Goal: Task Accomplishment & Management: Manage account settings

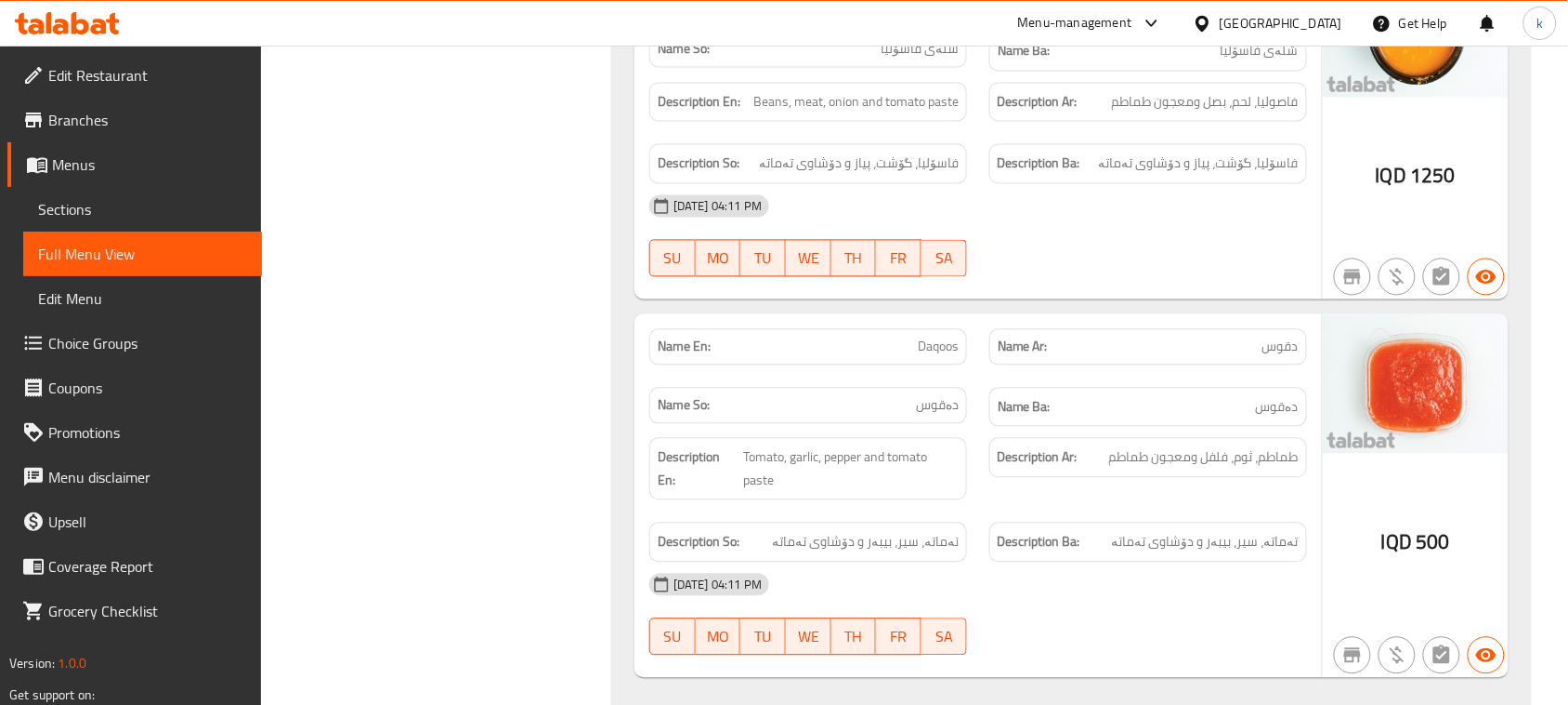
scroll to position [5194, 0]
click at [55, 29] on icon at bounding box center [61, 27] width 16 height 16
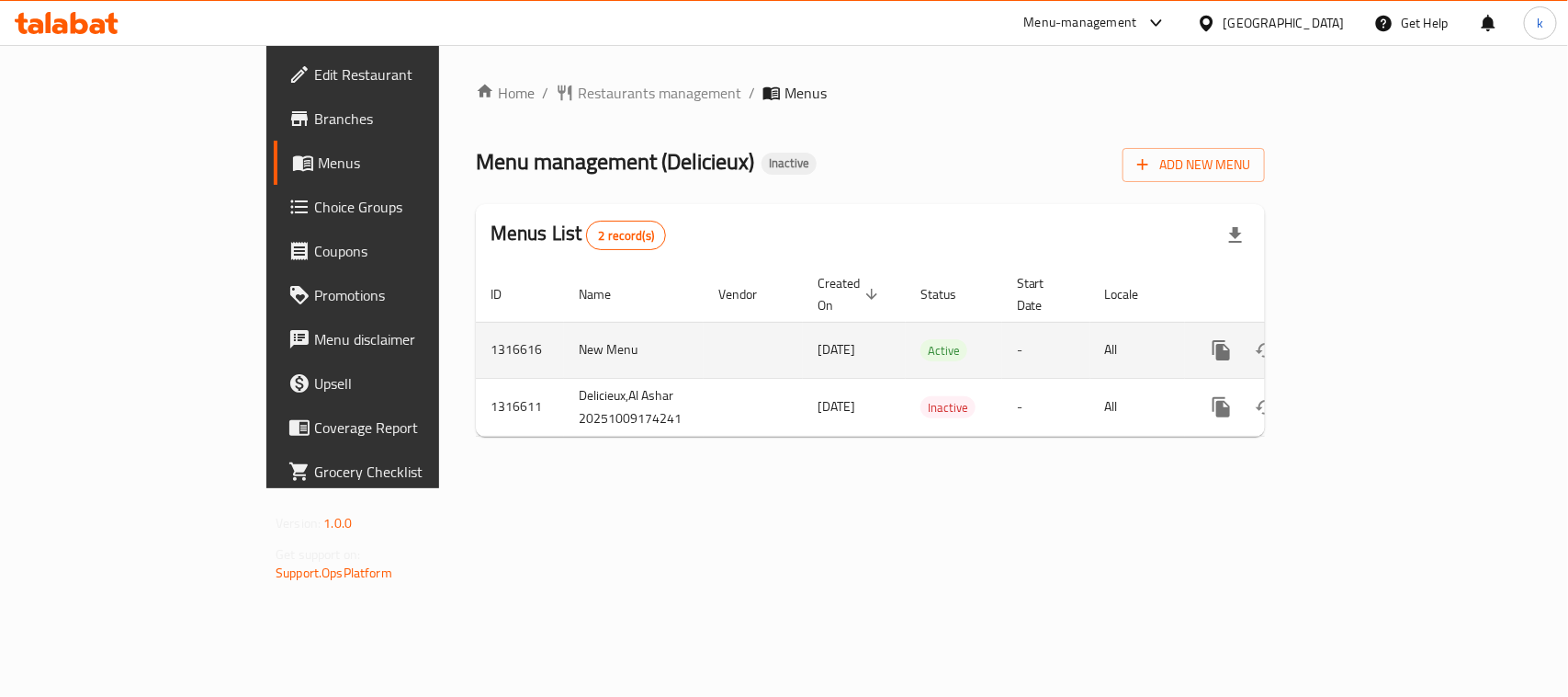
click at [1365, 339] on icon "enhanced table" at bounding box center [1353, 349] width 22 height 22
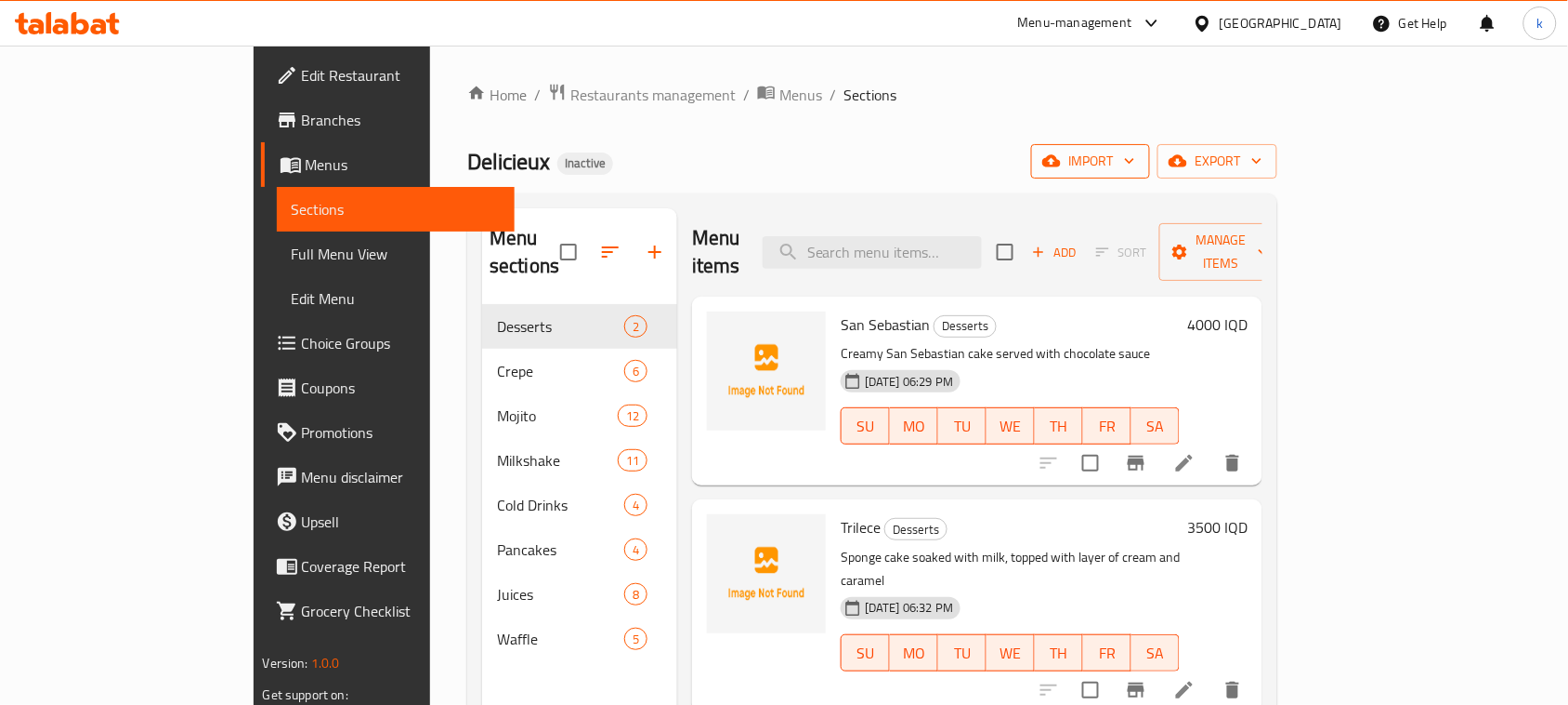
click at [1135, 153] on span "import" at bounding box center [1090, 162] width 89 height 24
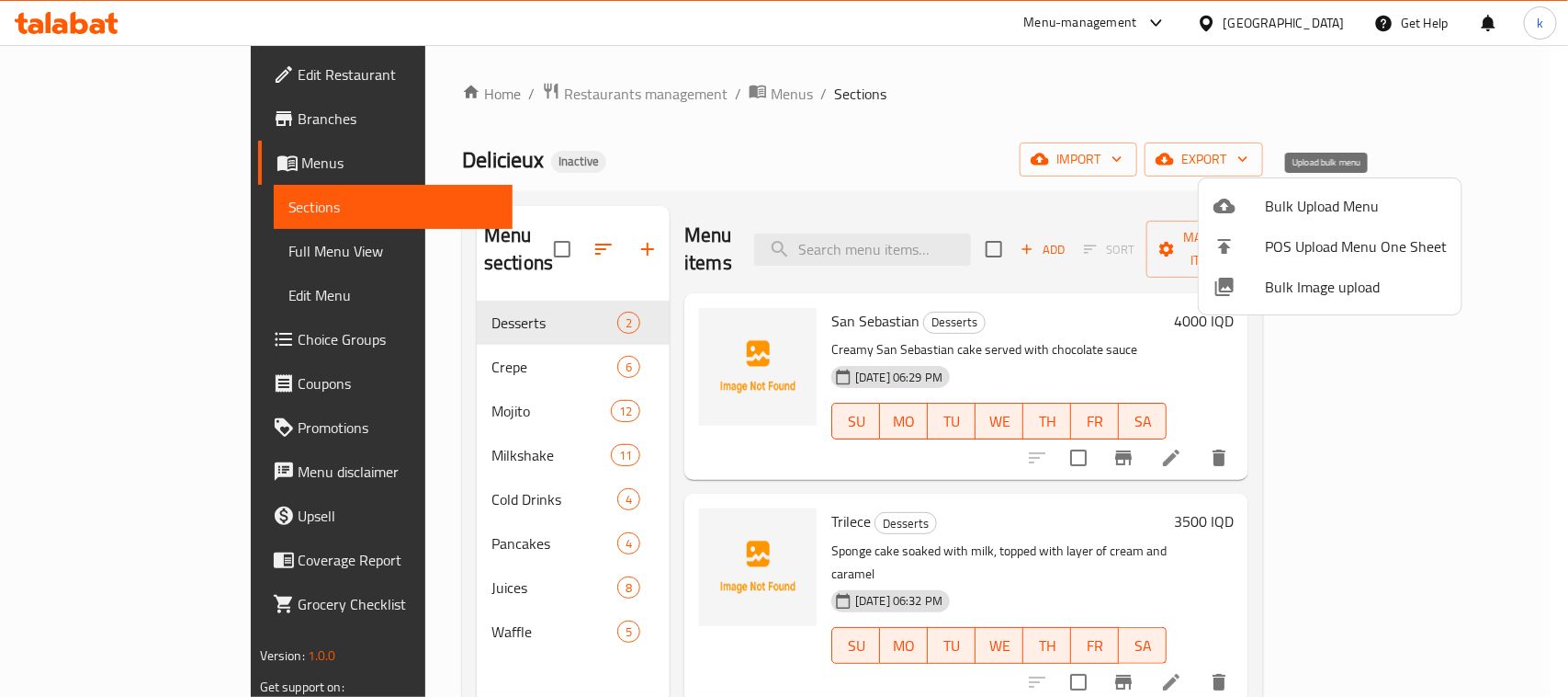
click at [1295, 213] on span "Bulk Upload Menu" at bounding box center [1355, 206] width 181 height 22
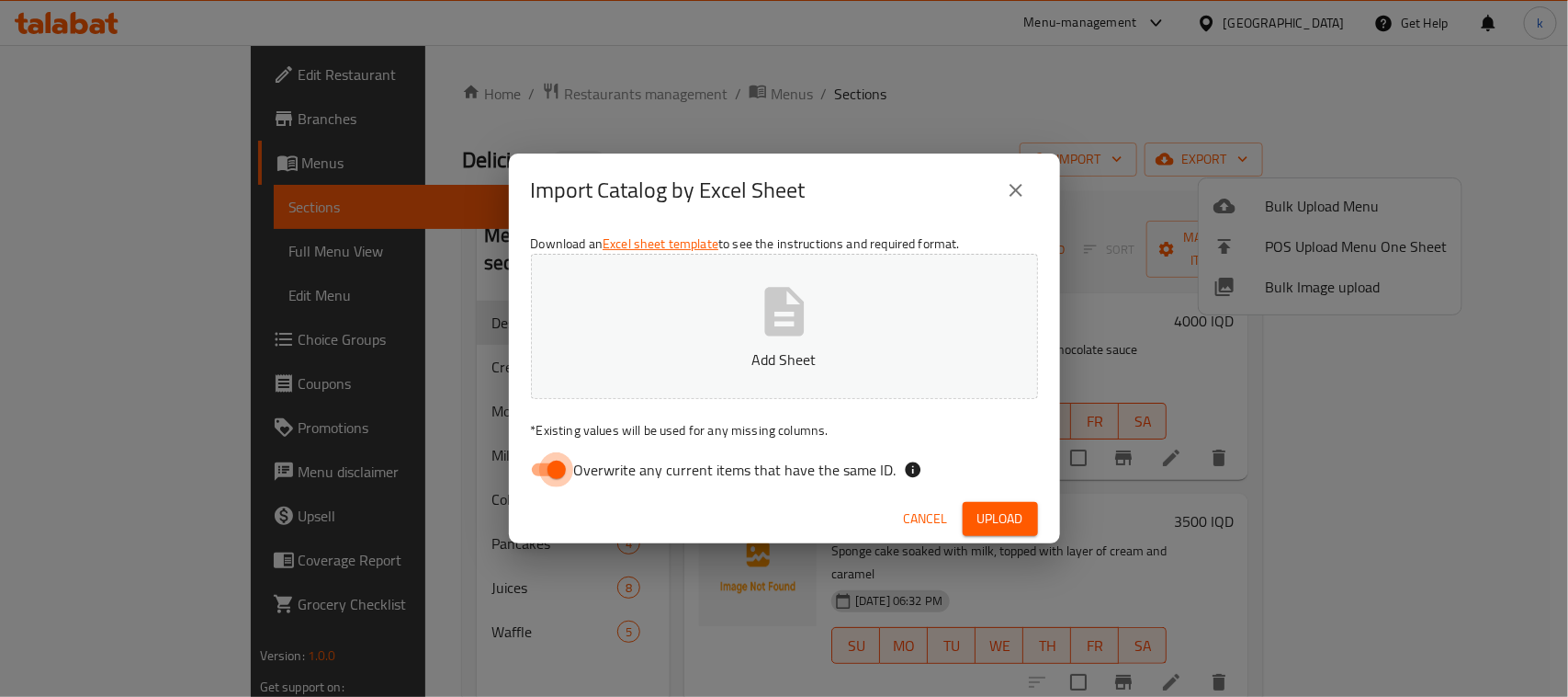
click at [560, 470] on input "Overwrite any current items that have the same ID." at bounding box center [556, 470] width 104 height 35
checkbox input "false"
click at [673, 361] on p "Add Sheet" at bounding box center [784, 359] width 450 height 22
click at [1001, 508] on span "Upload" at bounding box center [1000, 519] width 46 height 23
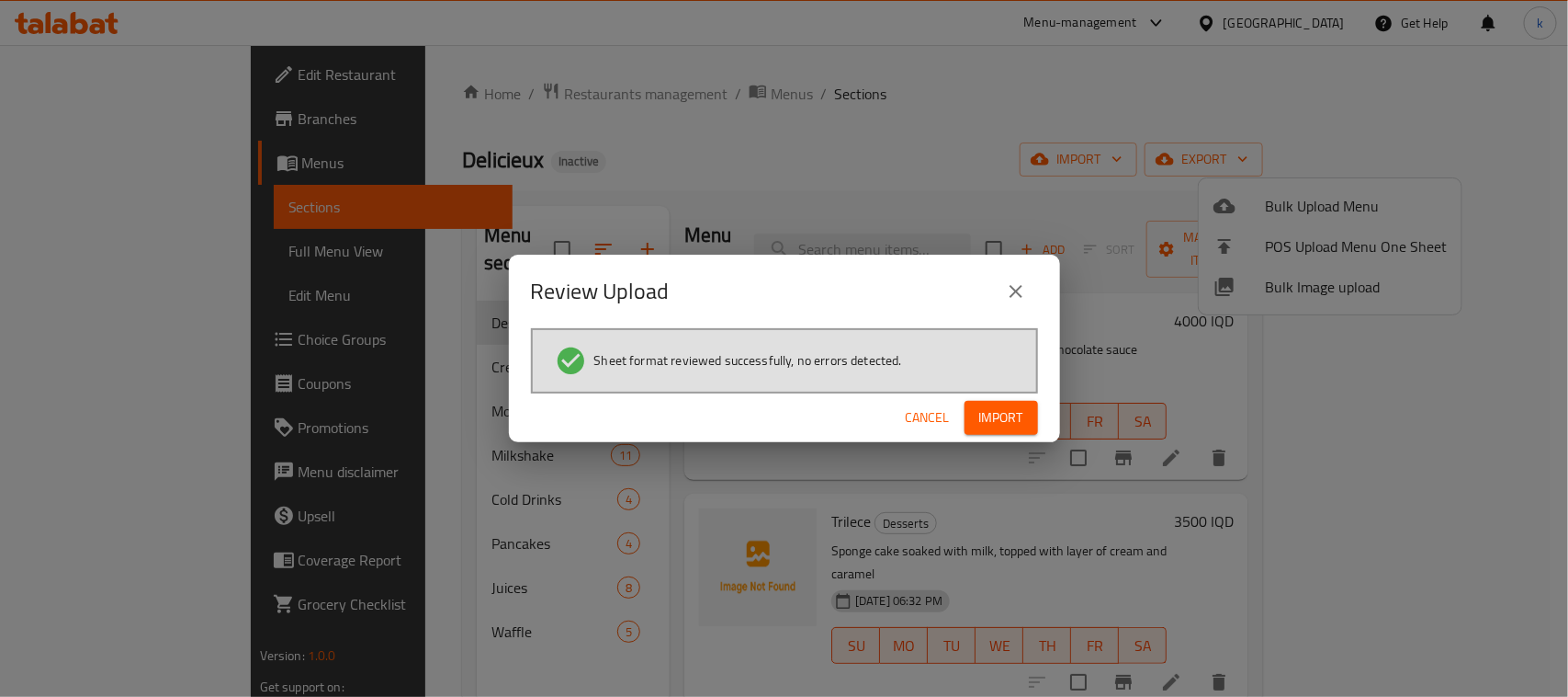
click at [1013, 421] on span "Import" at bounding box center [1001, 418] width 44 height 23
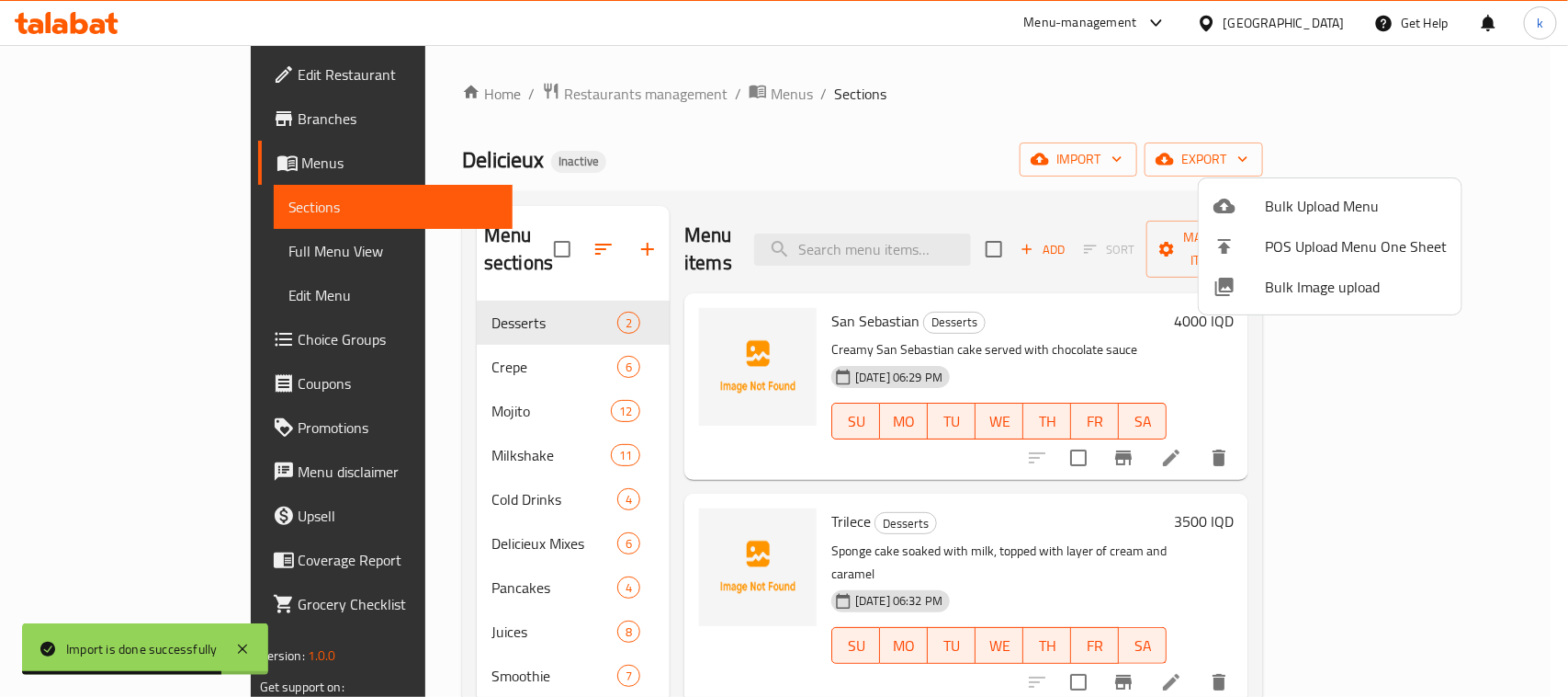
click at [861, 103] on div at bounding box center [784, 348] width 1568 height 697
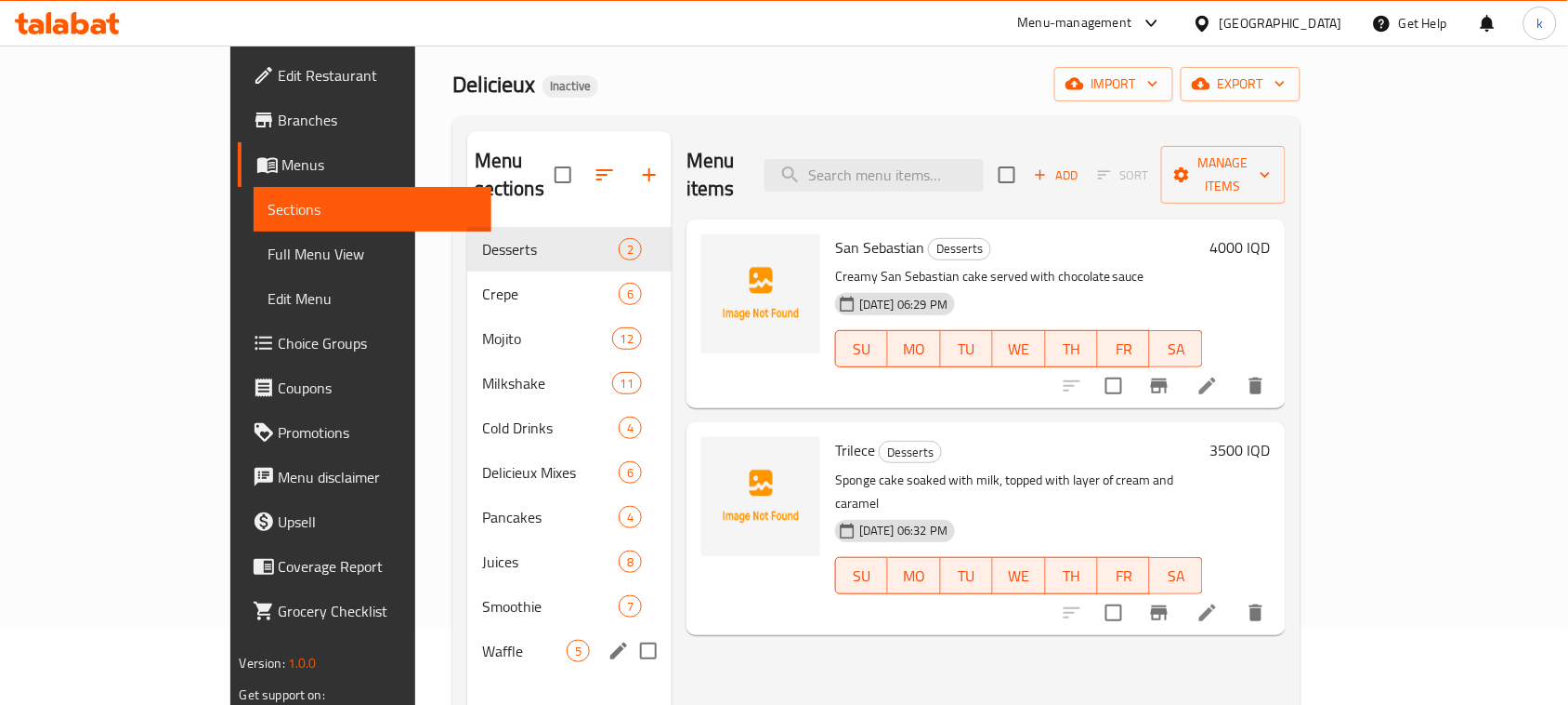
scroll to position [232, 0]
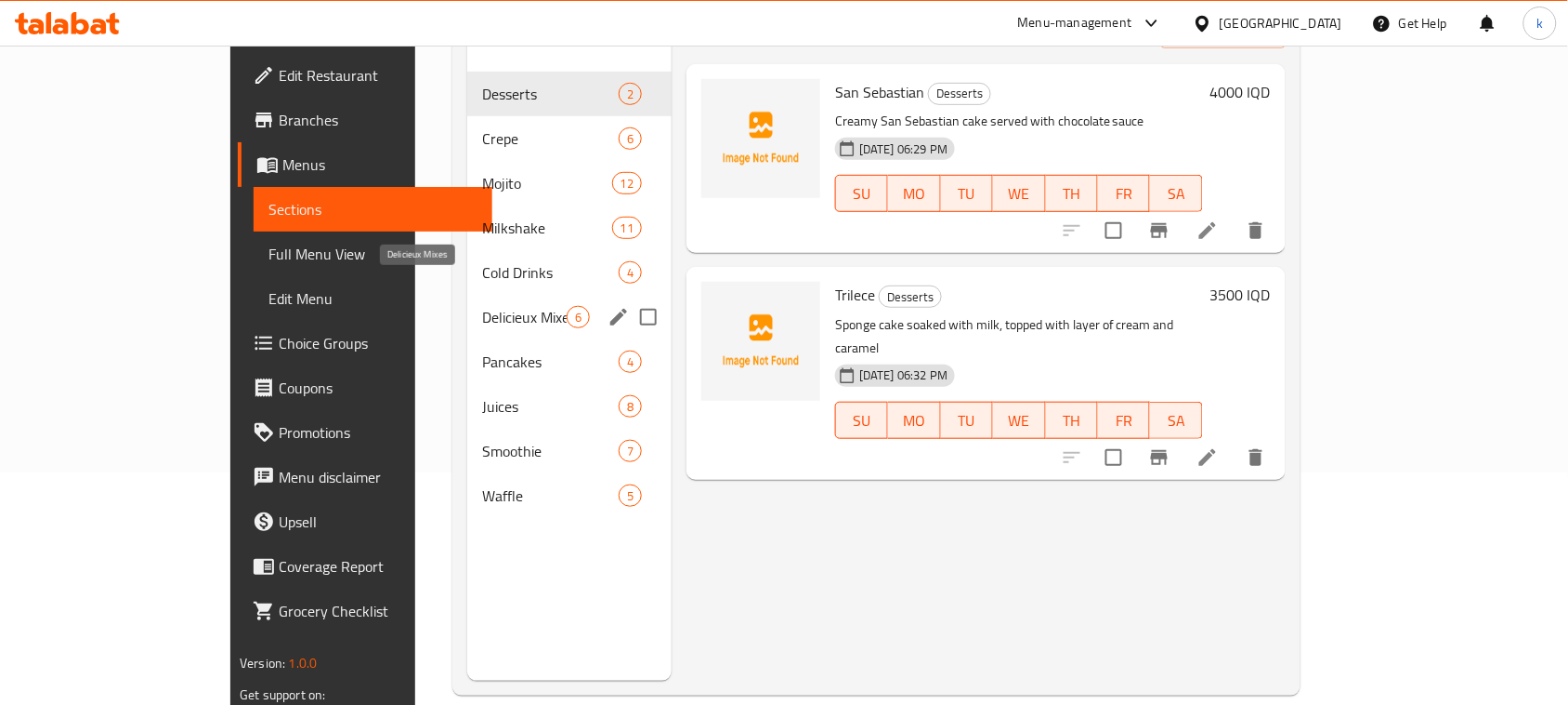
click at [483, 306] on span "Delicieux Mixes" at bounding box center [525, 317] width 85 height 23
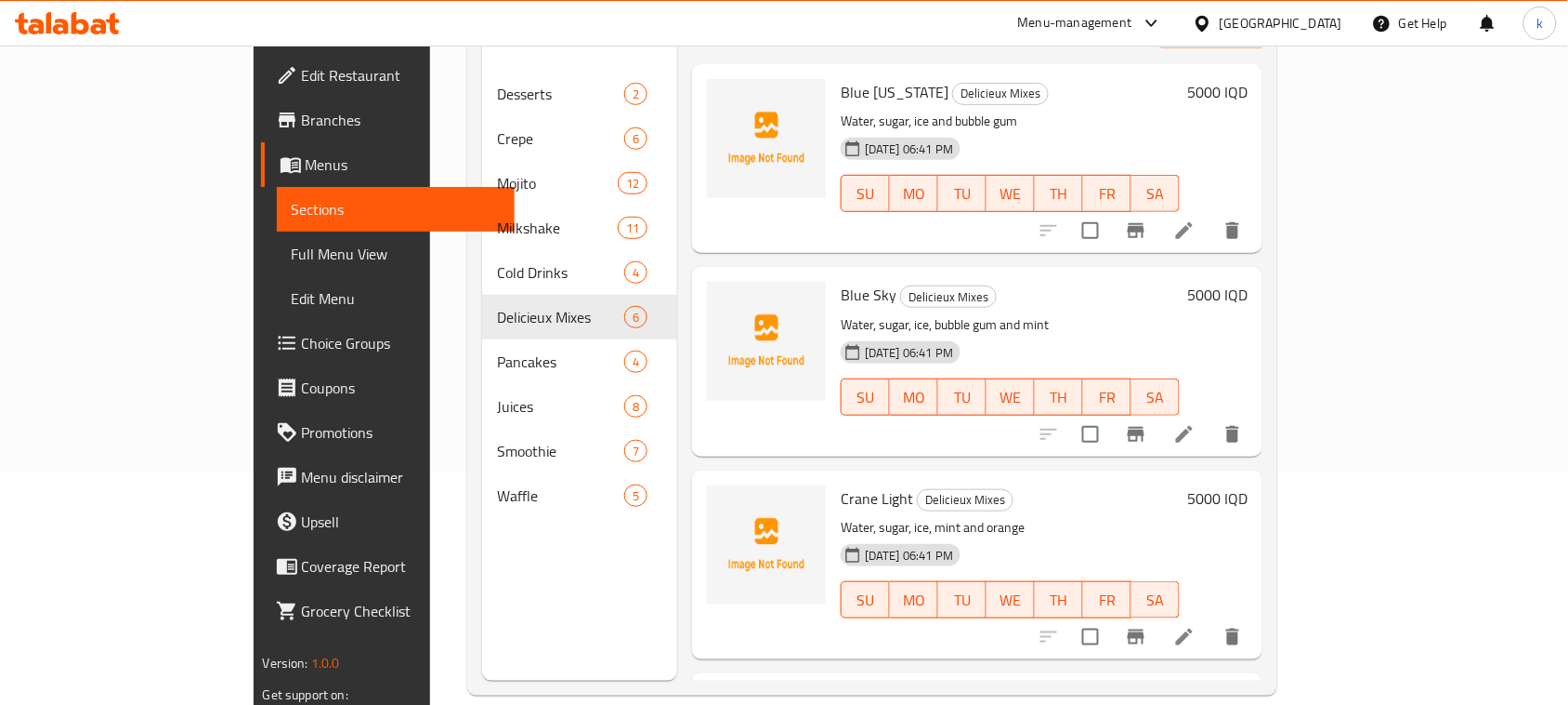
click at [1314, 155] on div "Home / Restaurants management / Menus / Sections Delicieux Inactive import expo…" at bounding box center [872, 273] width 884 height 919
drag, startPoint x: 961, startPoint y: 232, endPoint x: 929, endPoint y: 258, distance: 41.2
click at [963, 232] on div "Menu items Add Sort Manage items Blue [US_STATE] Delicieux Mixes Water, sugar, …" at bounding box center [969, 329] width 585 height 705
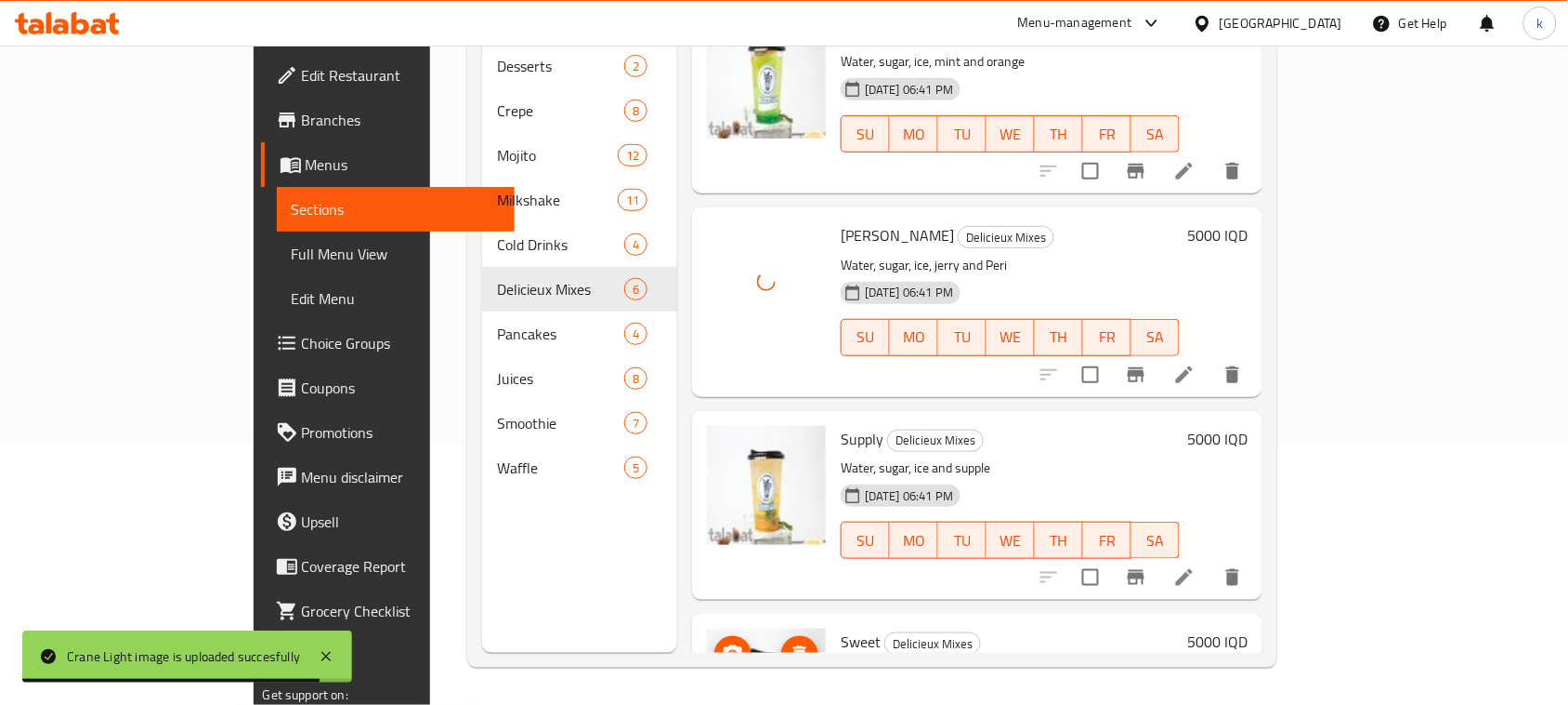
scroll to position [559, 0]
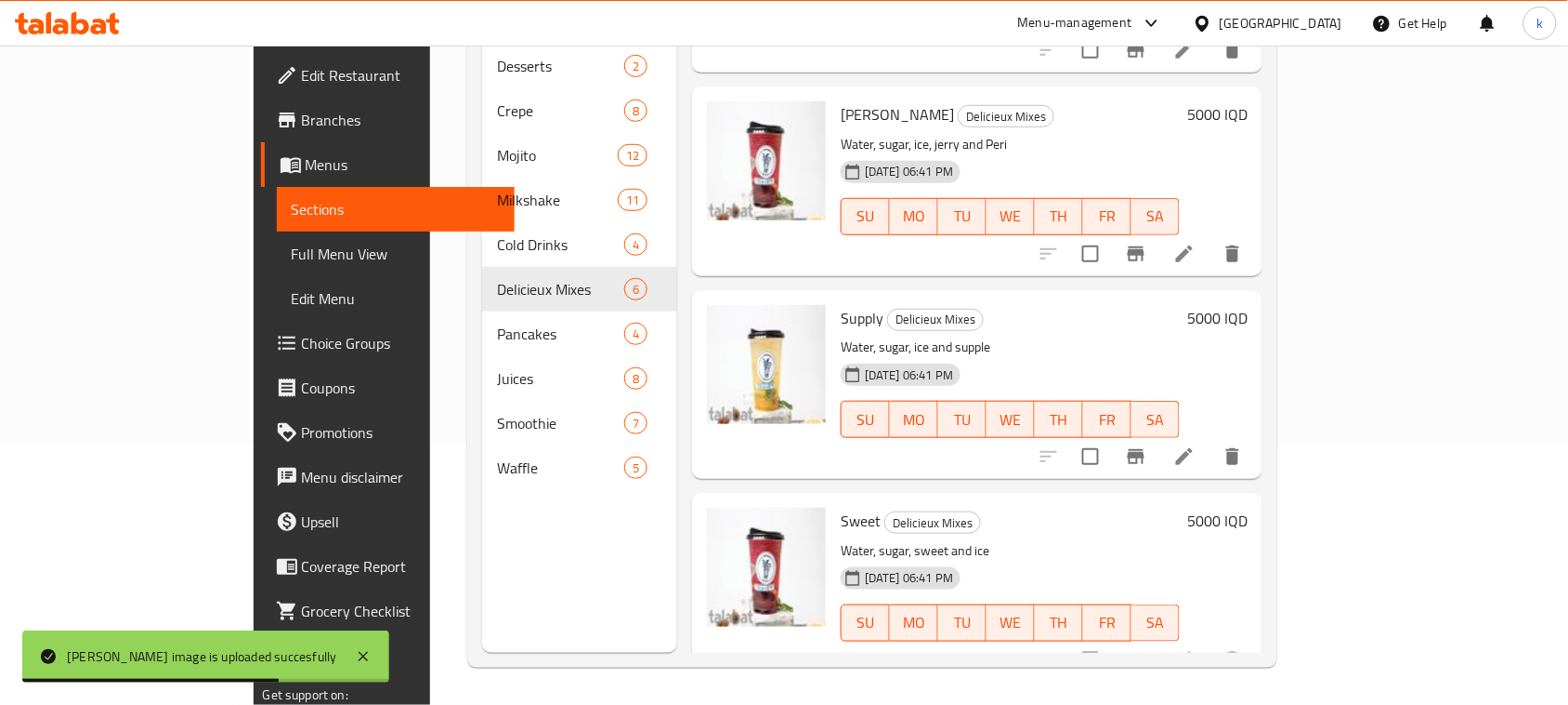
click at [894, 309] on span "Delicieux Mixes" at bounding box center [935, 320] width 95 height 22
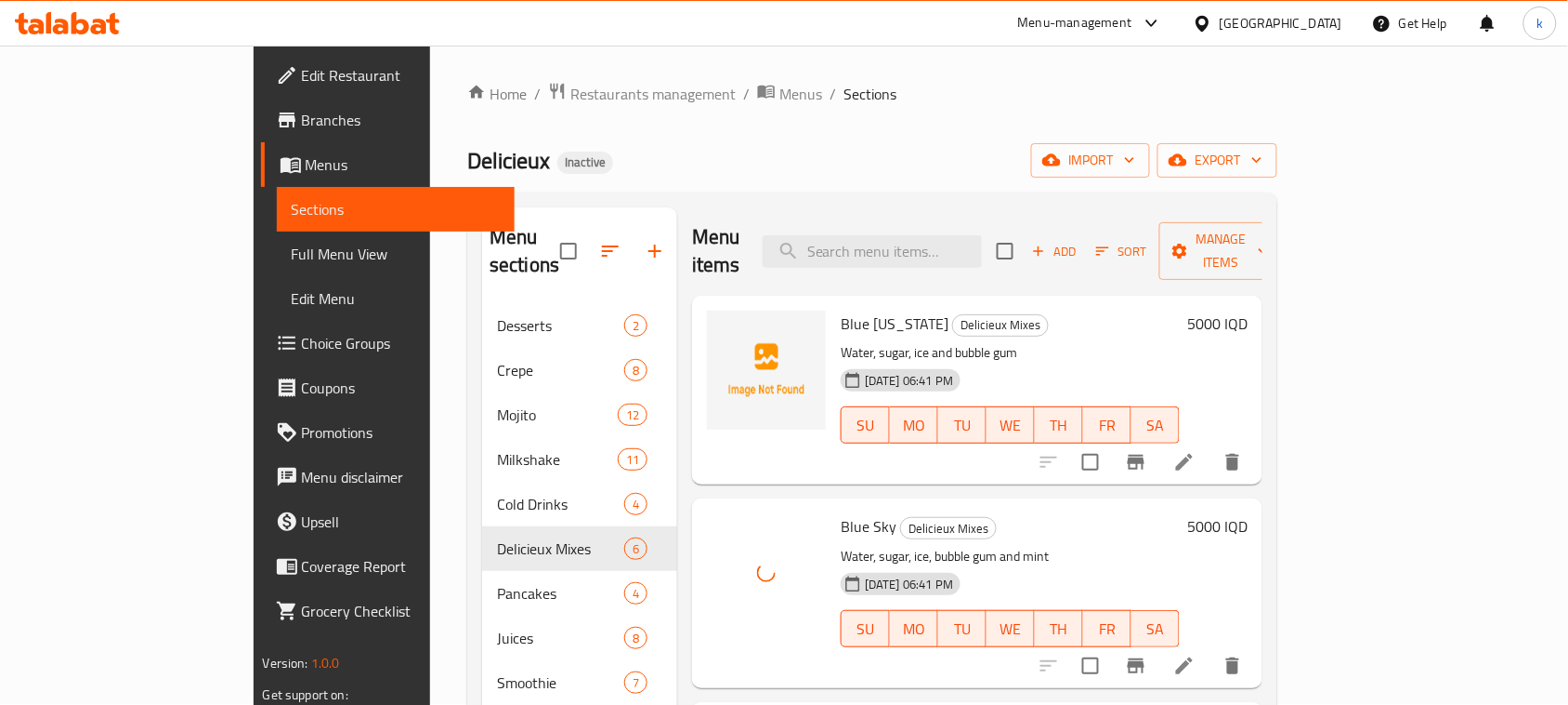
scroll to position [0, 0]
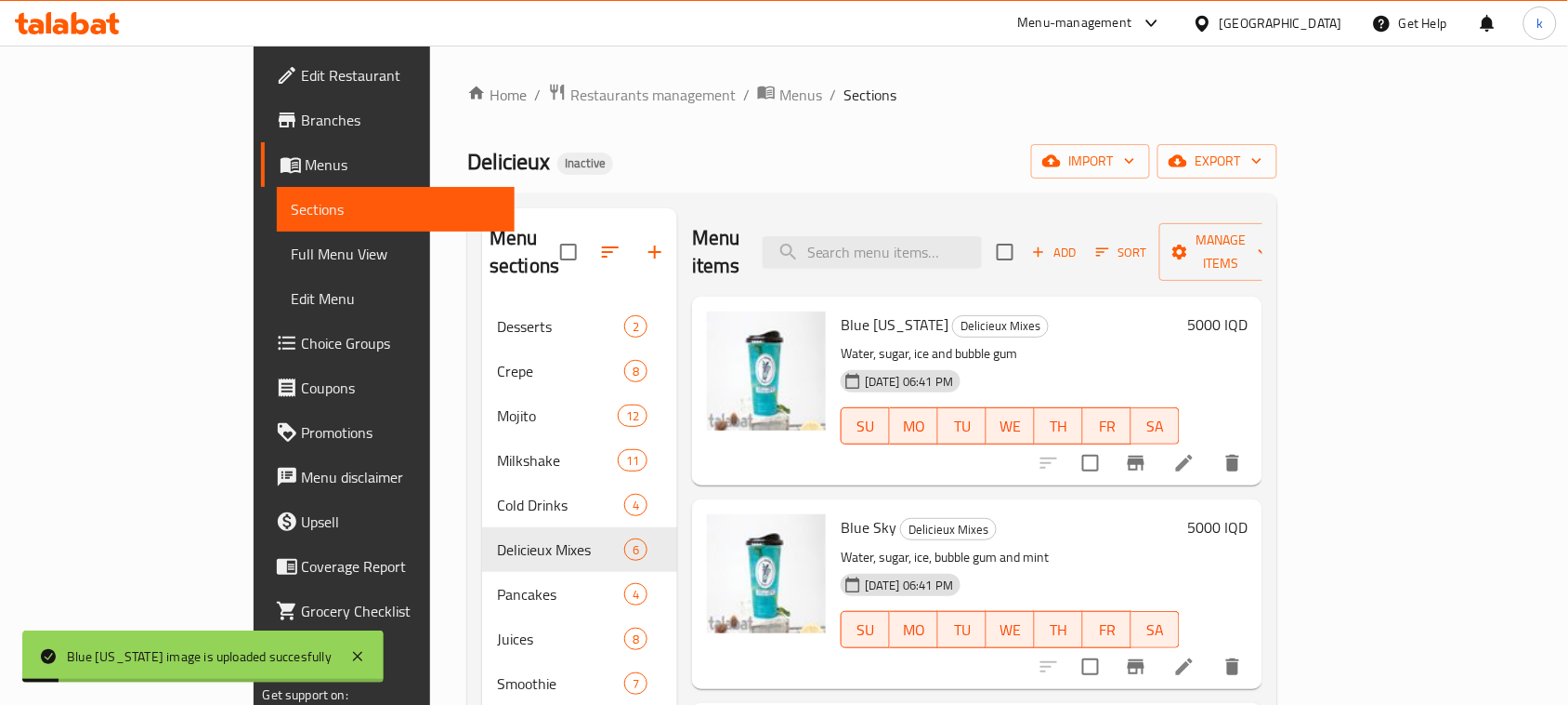
click at [800, 123] on div "Home / Restaurants management / Menus / Sections Delicieux Inactive import expo…" at bounding box center [872, 506] width 810 height 845
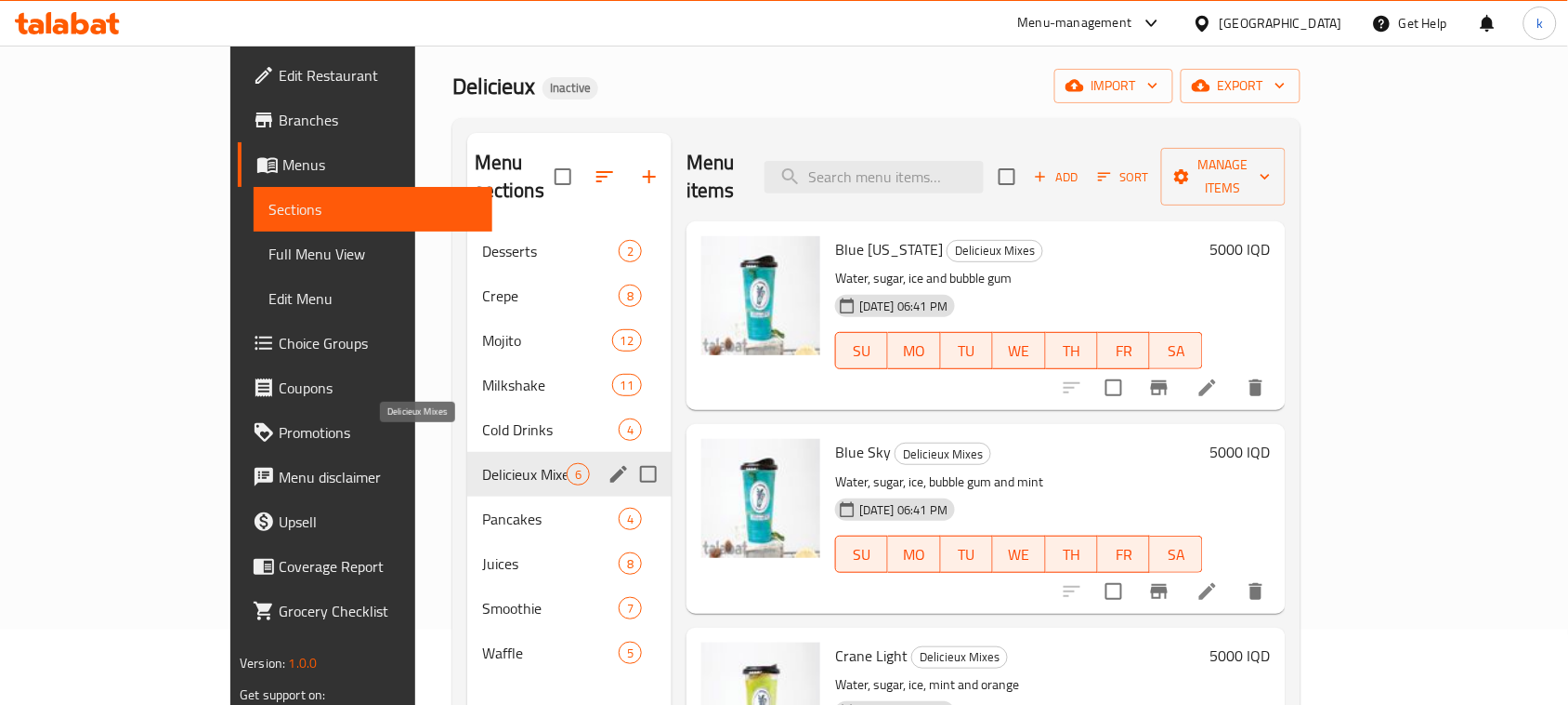
scroll to position [117, 0]
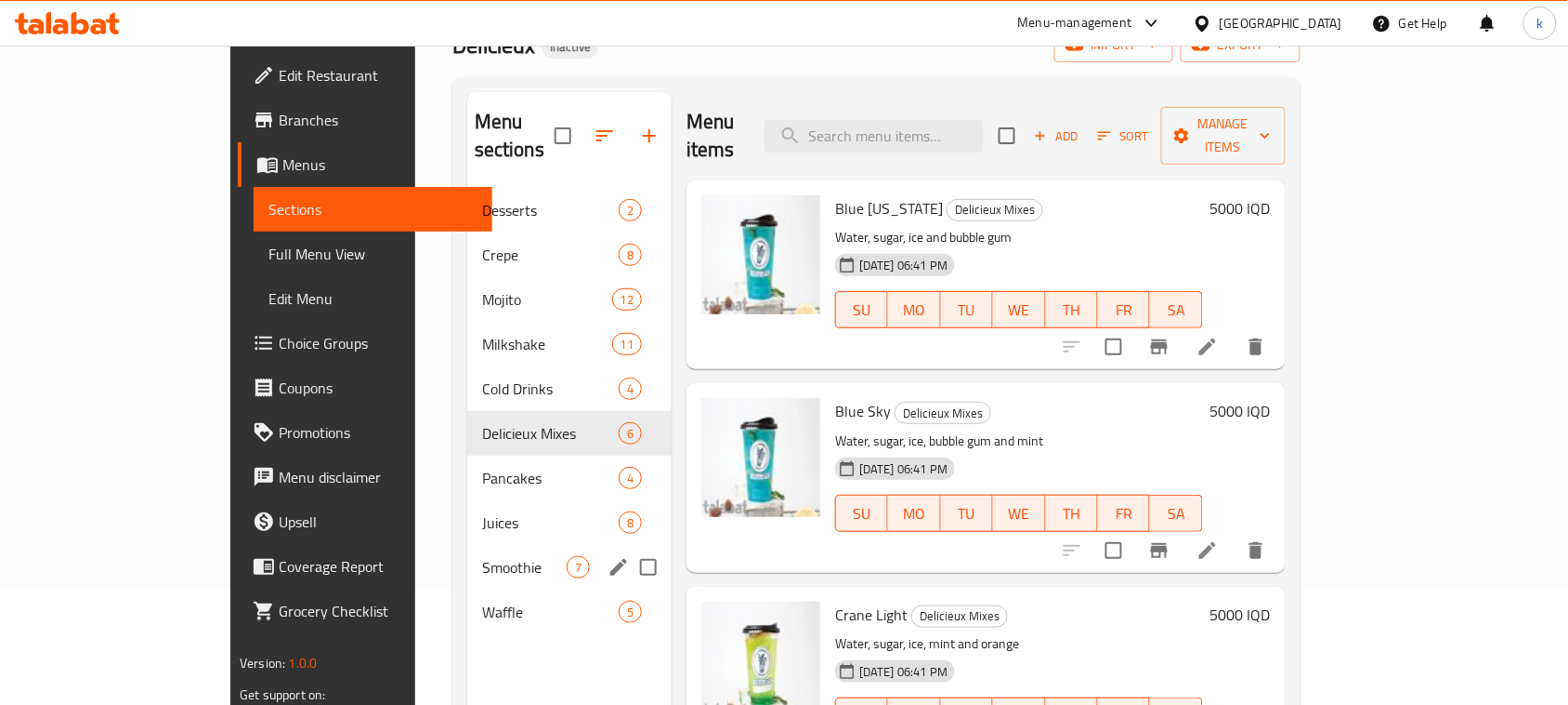
click at [468, 545] on div "Smoothie 7" at bounding box center [569, 567] width 204 height 44
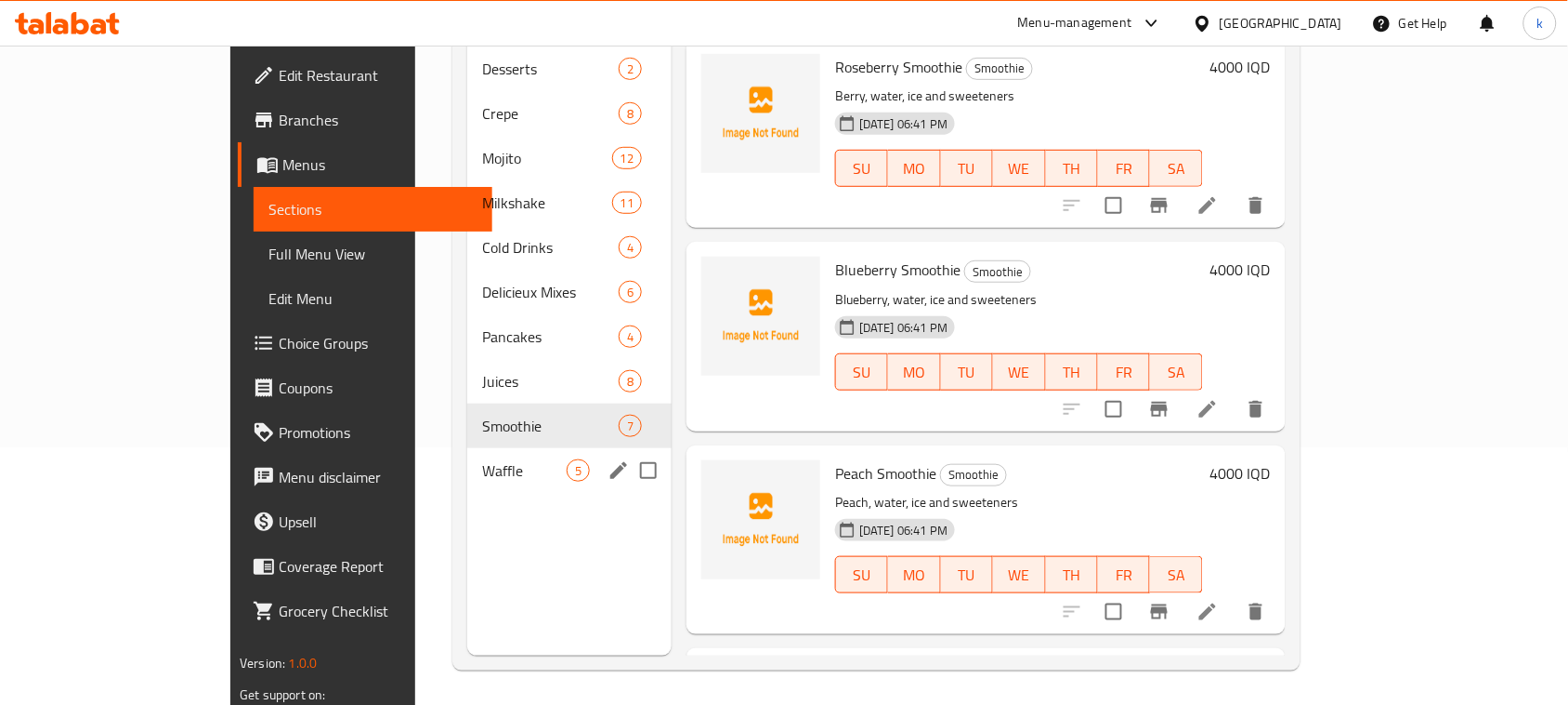
scroll to position [262, 0]
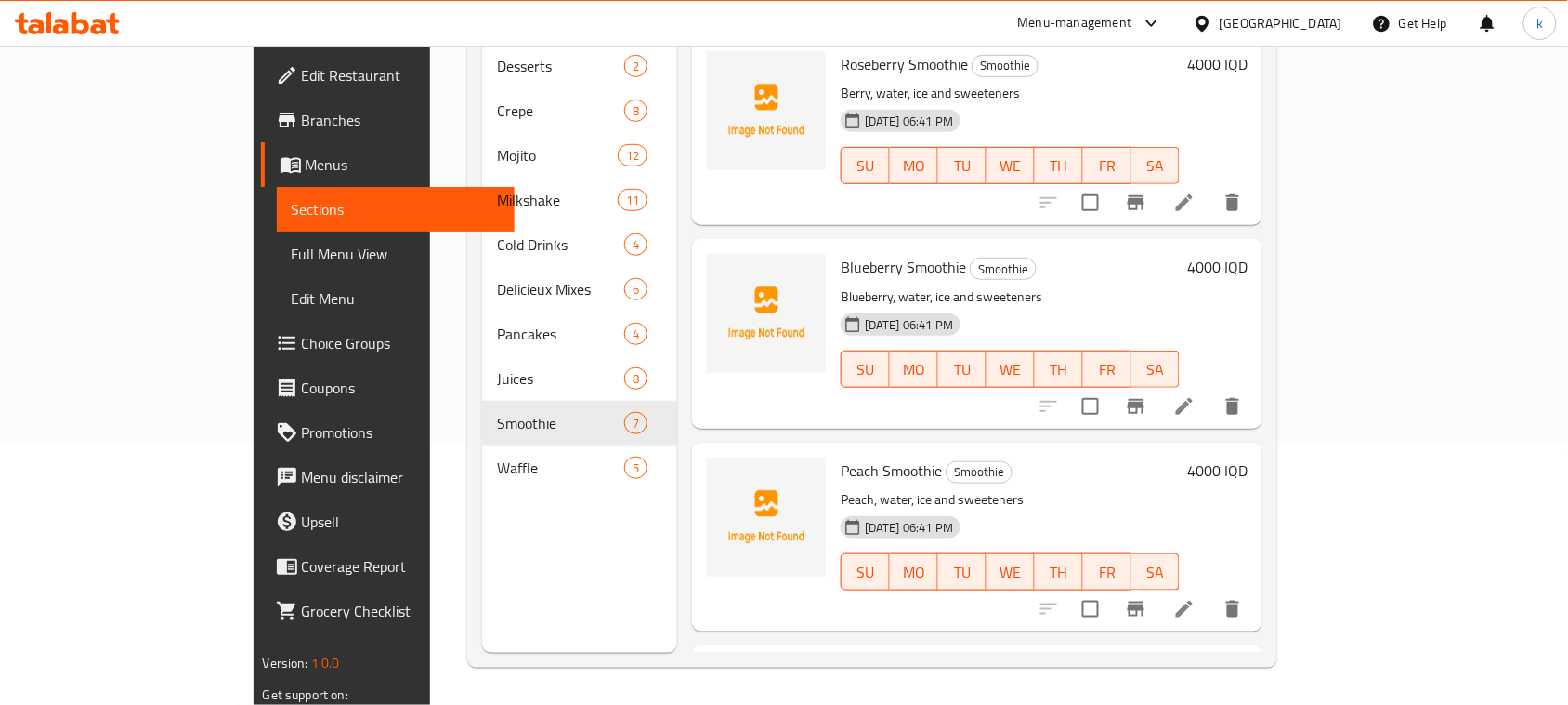
click at [1154, 254] on h6 "Blueberry Smoothie Smoothie" at bounding box center [1010, 267] width 339 height 26
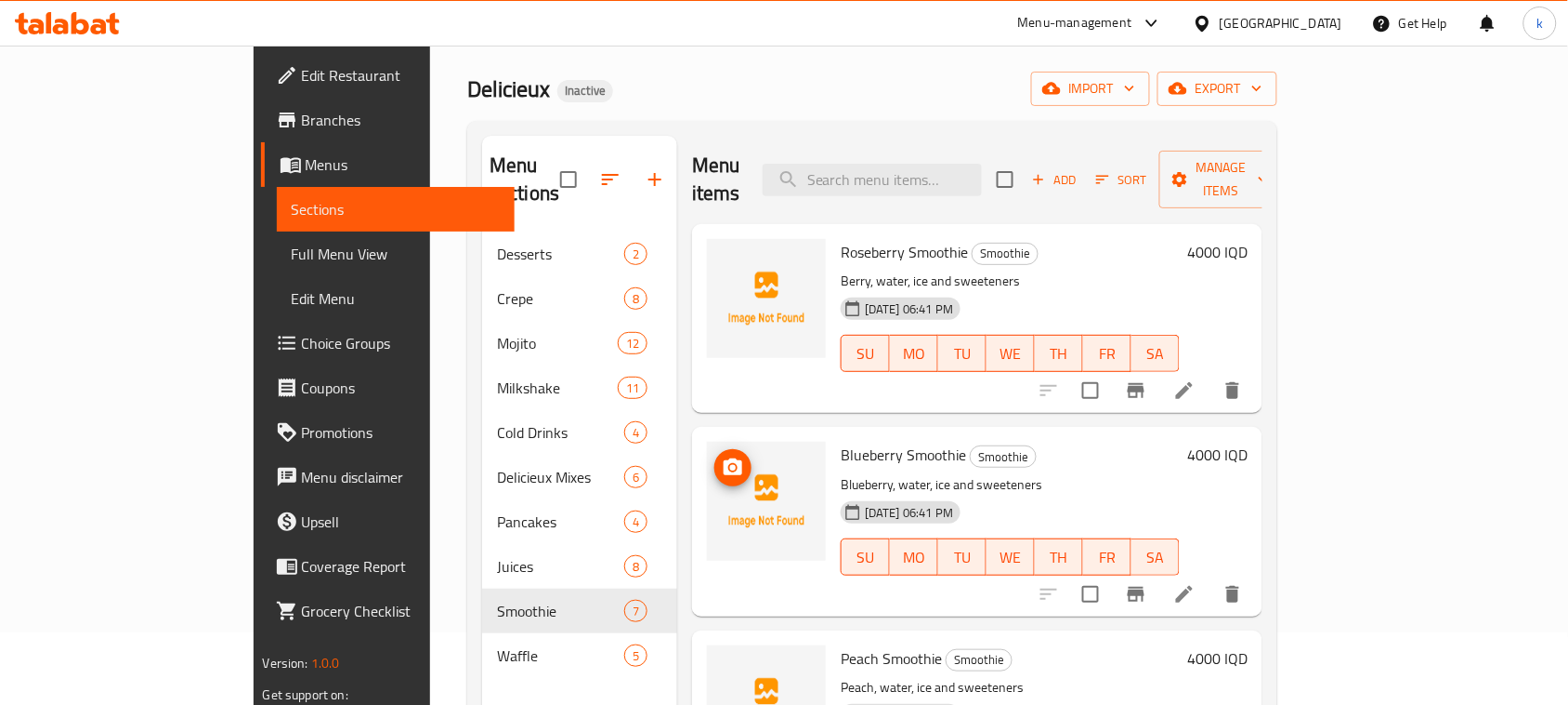
scroll to position [0, 0]
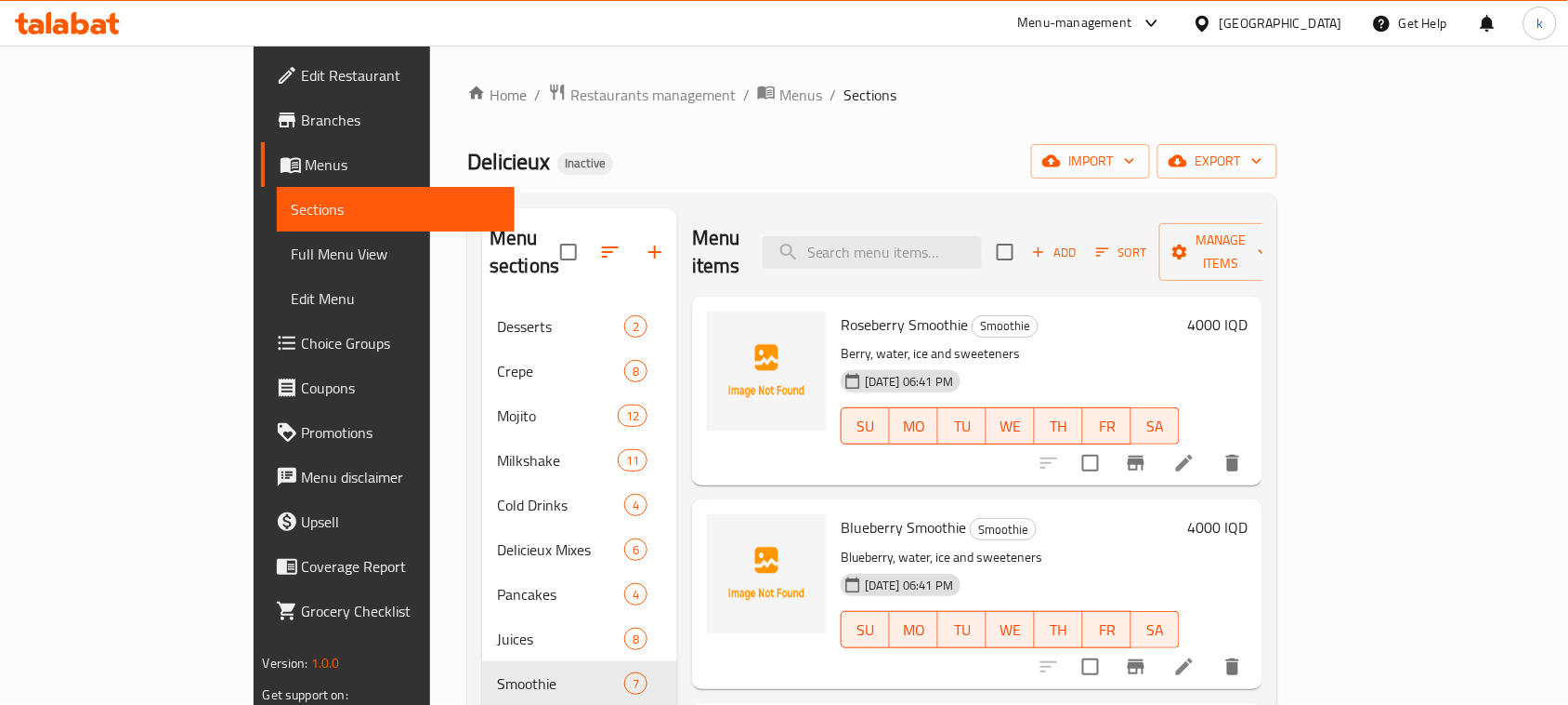
drag, startPoint x: 757, startPoint y: 161, endPoint x: 784, endPoint y: 198, distance: 45.8
click at [758, 160] on div "Delicieux Inactive import export" at bounding box center [872, 161] width 810 height 35
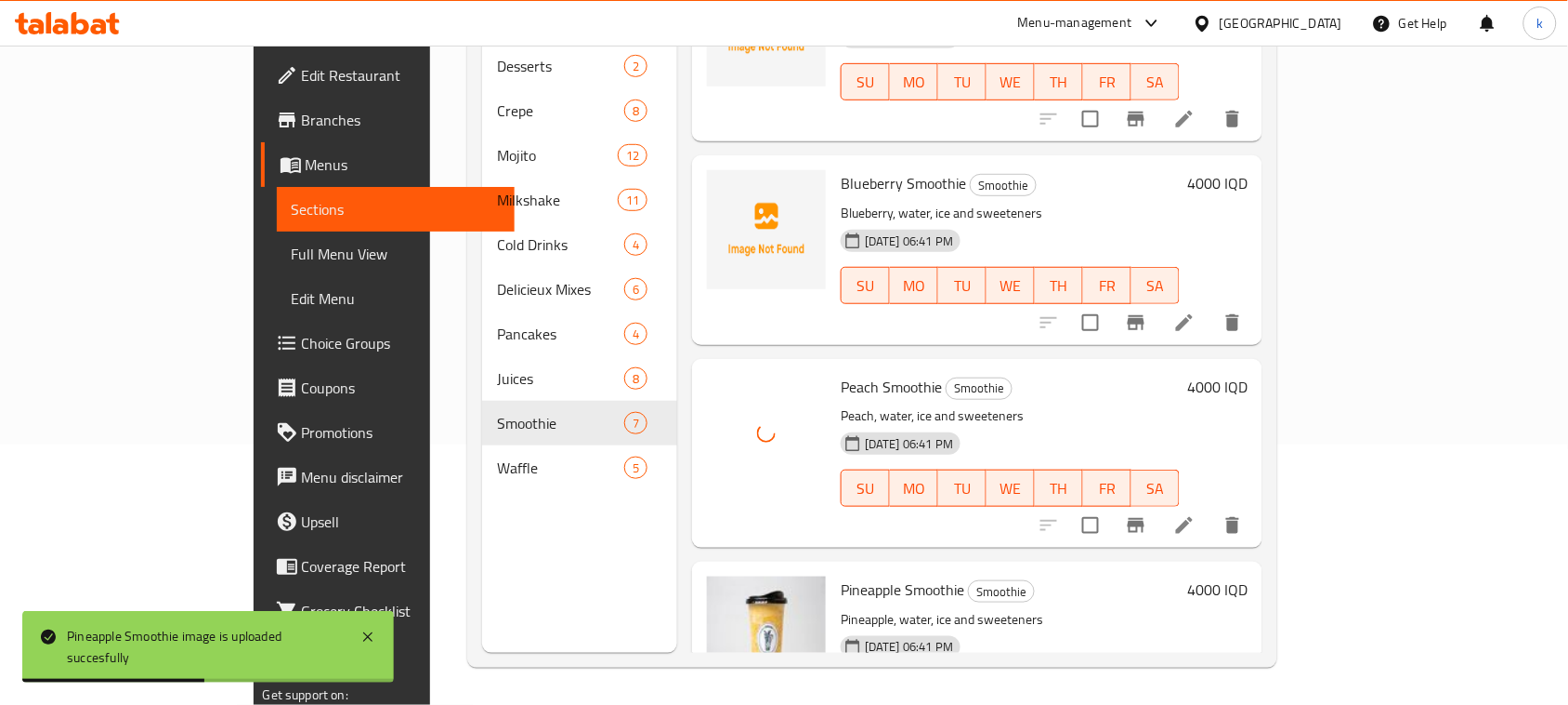
scroll to position [65, 0]
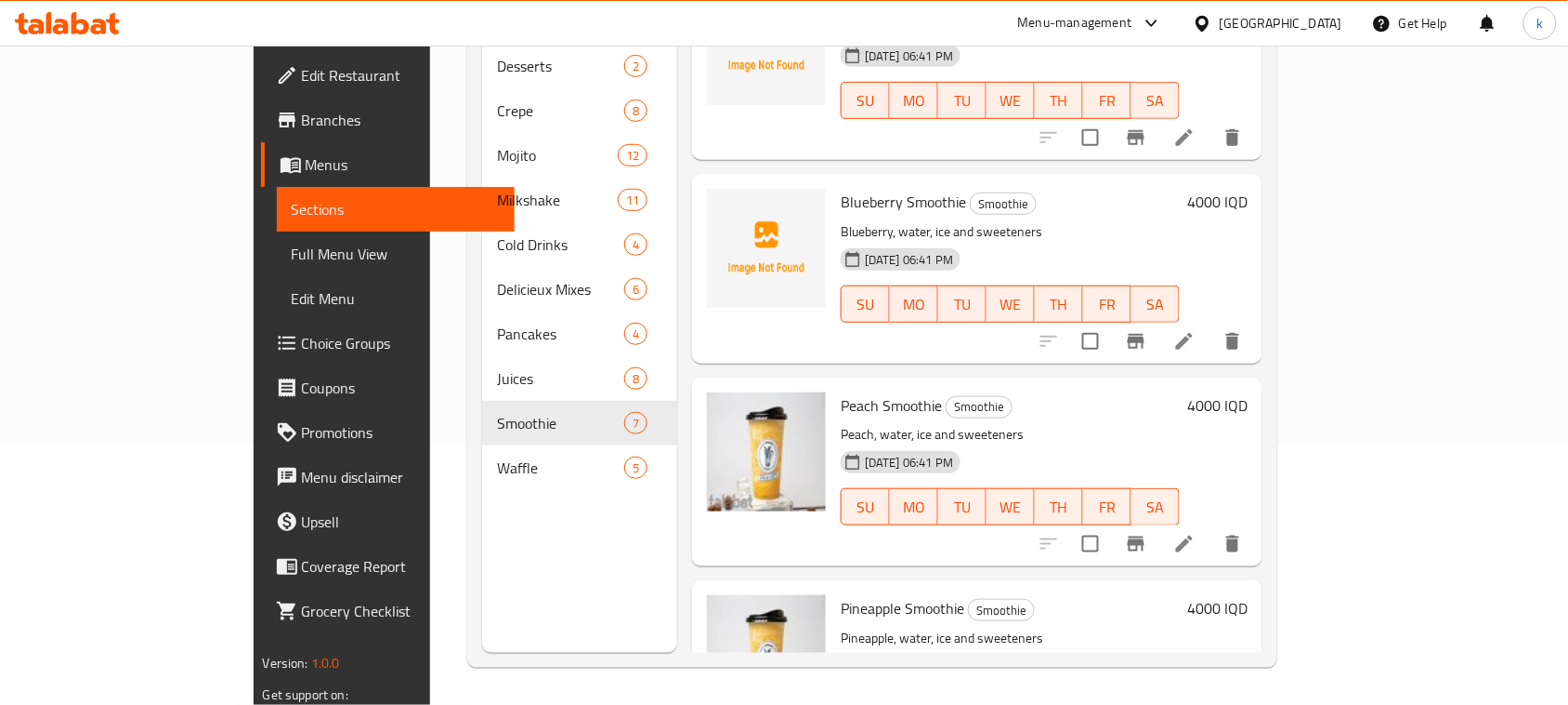
click at [1027, 220] on p "Blueberry, water, ice and sweeteners" at bounding box center [1010, 232] width 339 height 24
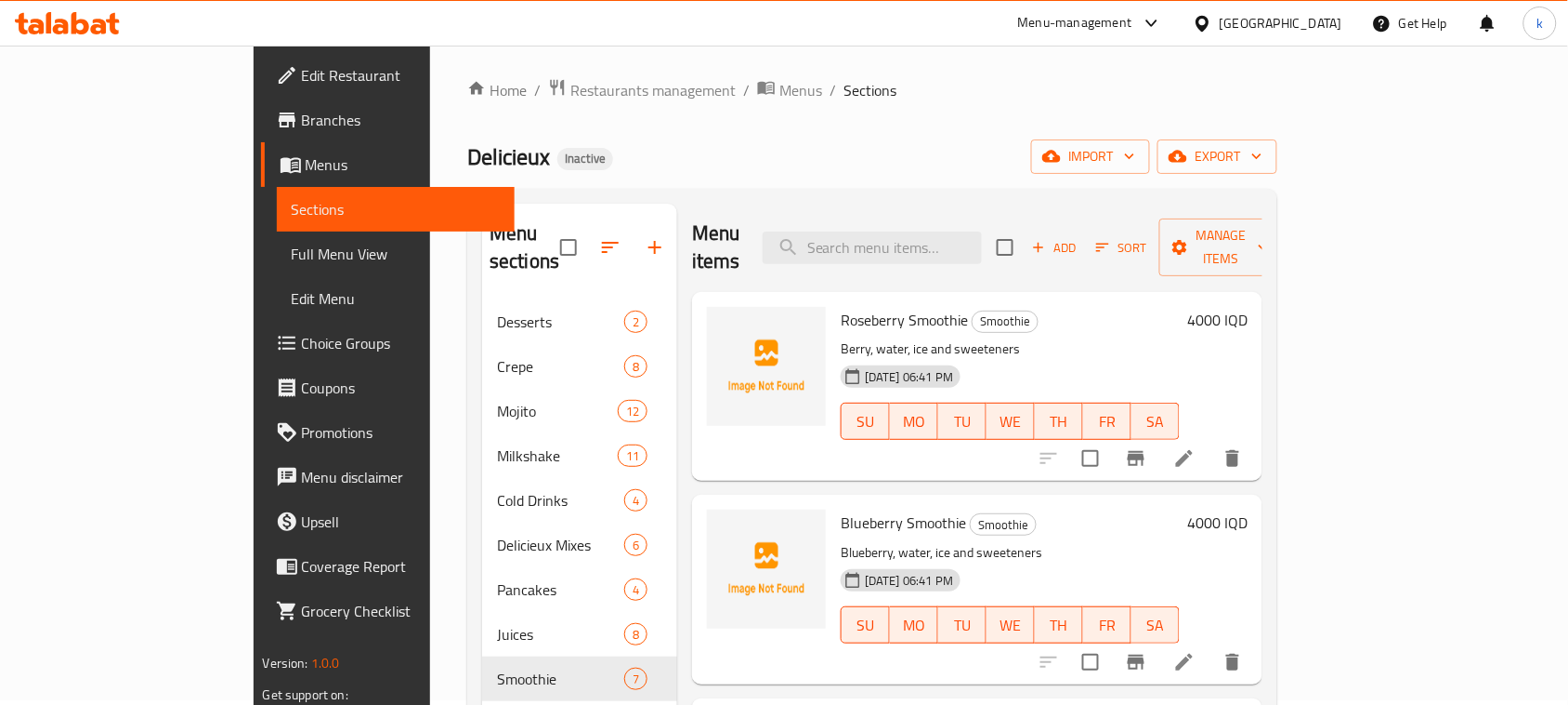
scroll to position [0, 0]
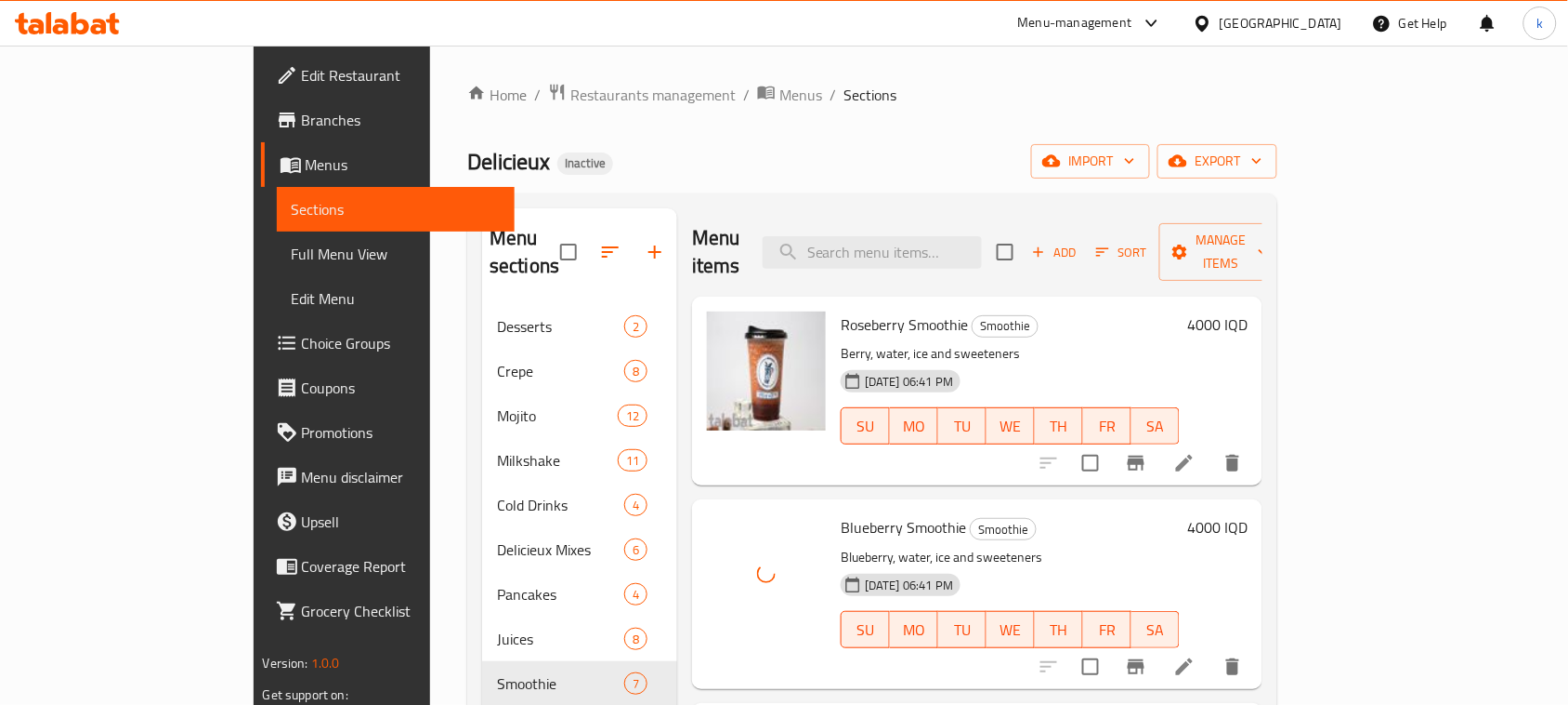
click at [764, 131] on div "Home / Restaurants management / Menus / Sections Delicieux Inactive import expo…" at bounding box center [872, 506] width 810 height 845
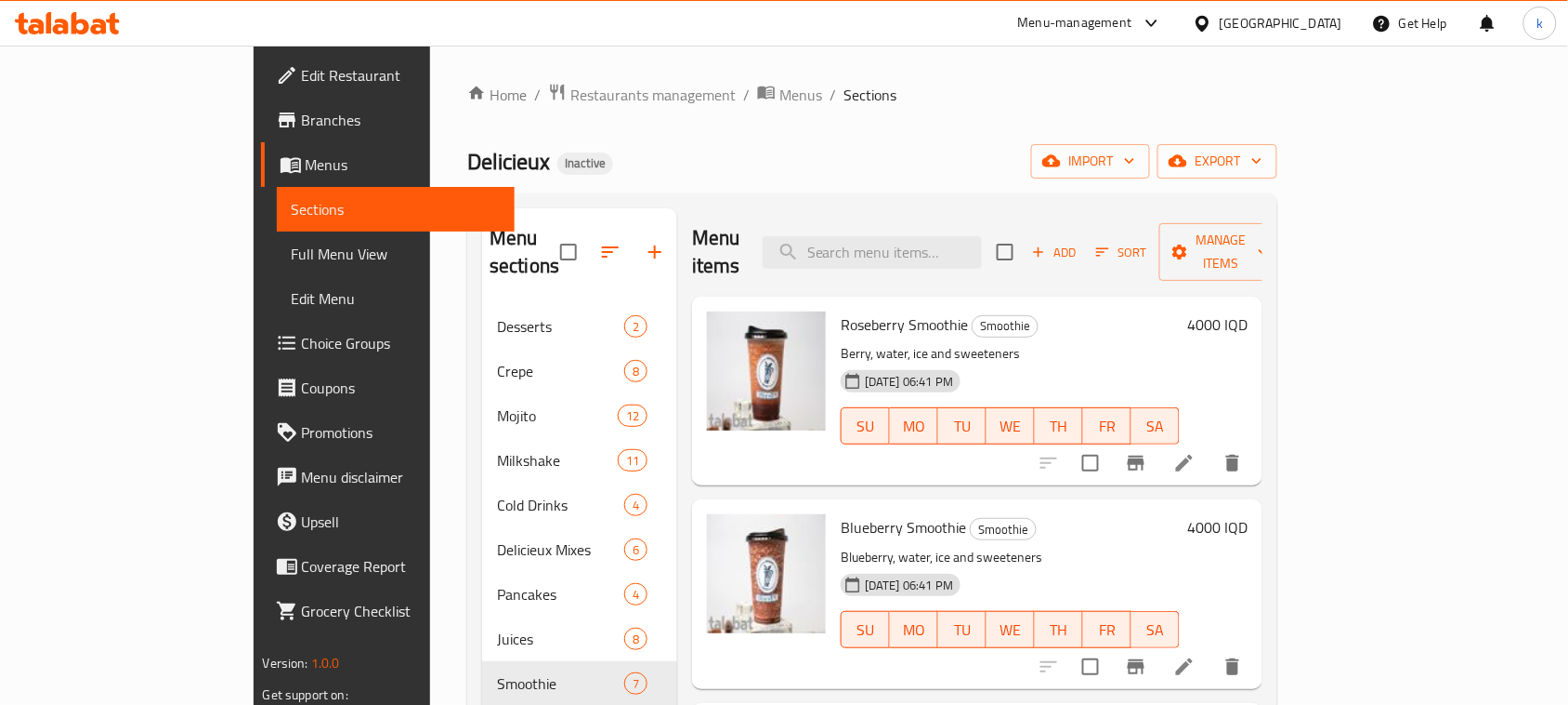
click at [765, 184] on div "Home / Restaurants management / Menus / Sections Delicieux Inactive import expo…" at bounding box center [872, 506] width 810 height 845
click at [292, 243] on span "Full Menu View" at bounding box center [397, 254] width 209 height 23
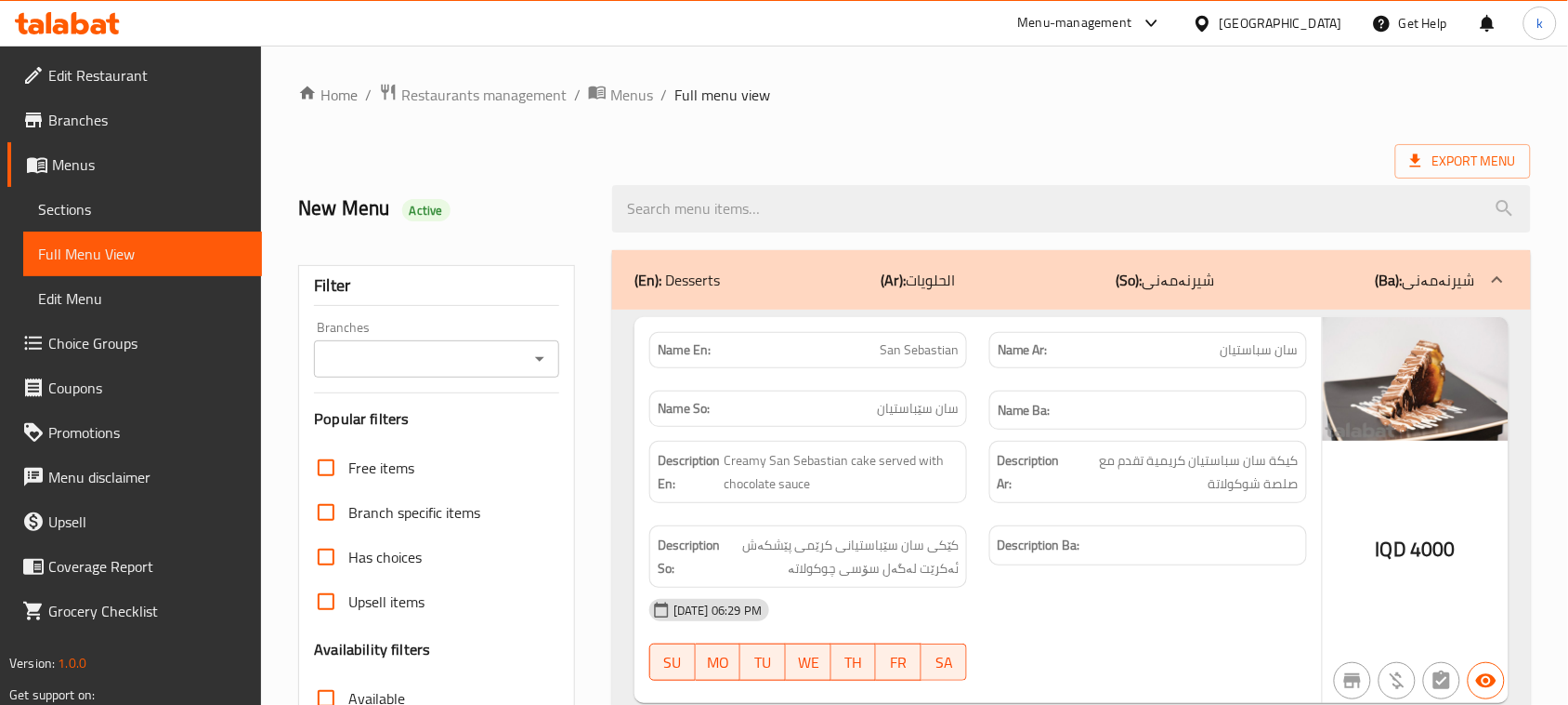
click at [539, 355] on icon "Open" at bounding box center [540, 358] width 23 height 23
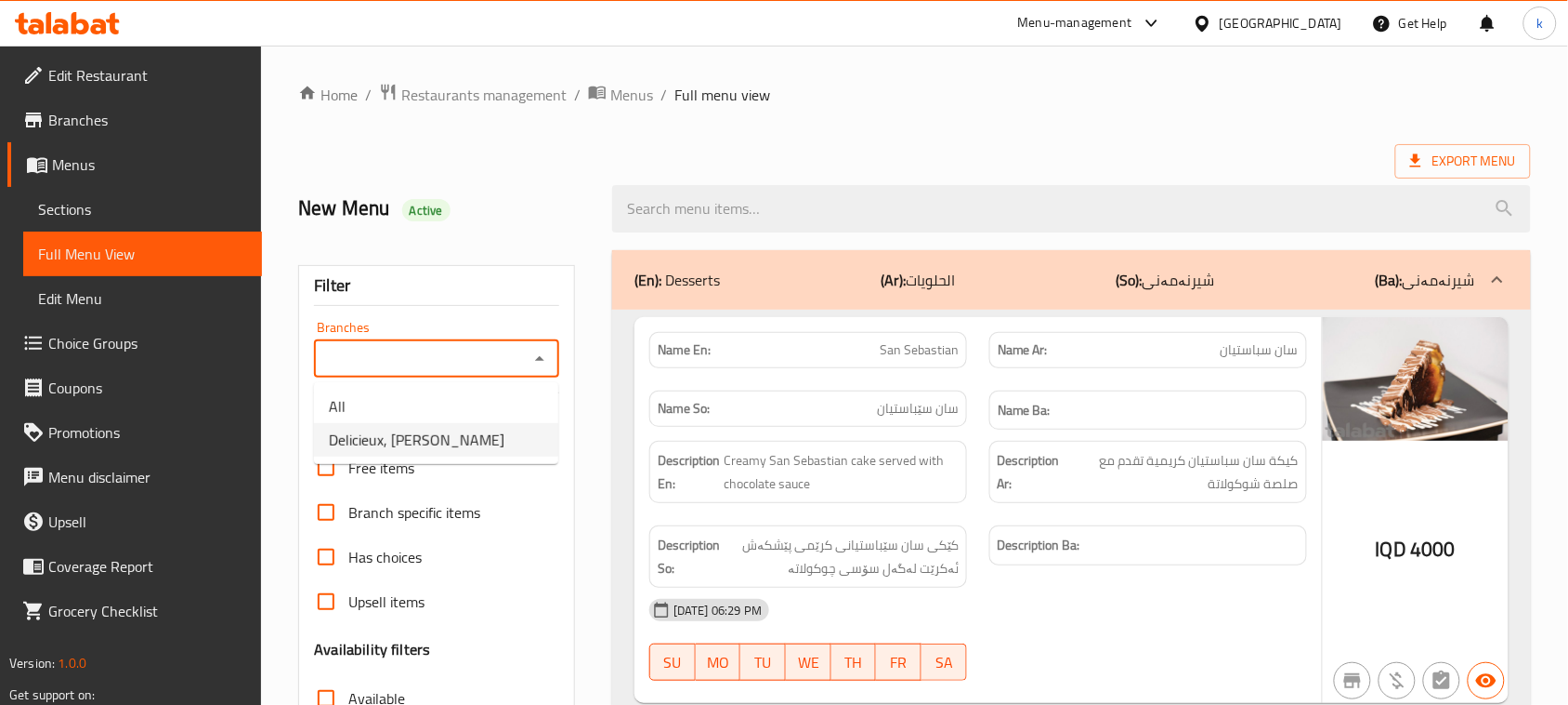
click at [423, 438] on span "Delicieux, [PERSON_NAME]" at bounding box center [416, 439] width 176 height 23
type input "Delicieux, [PERSON_NAME]"
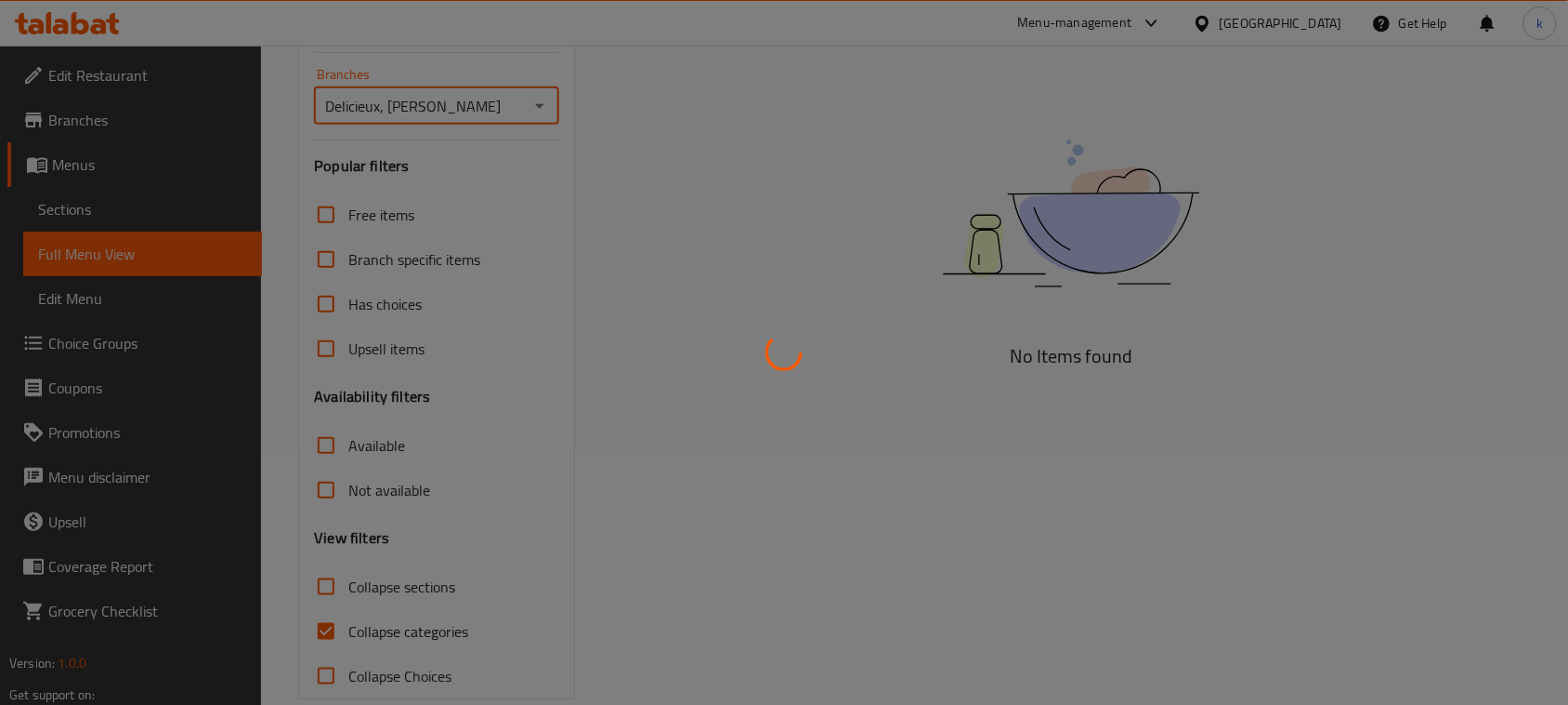
scroll to position [284, 0]
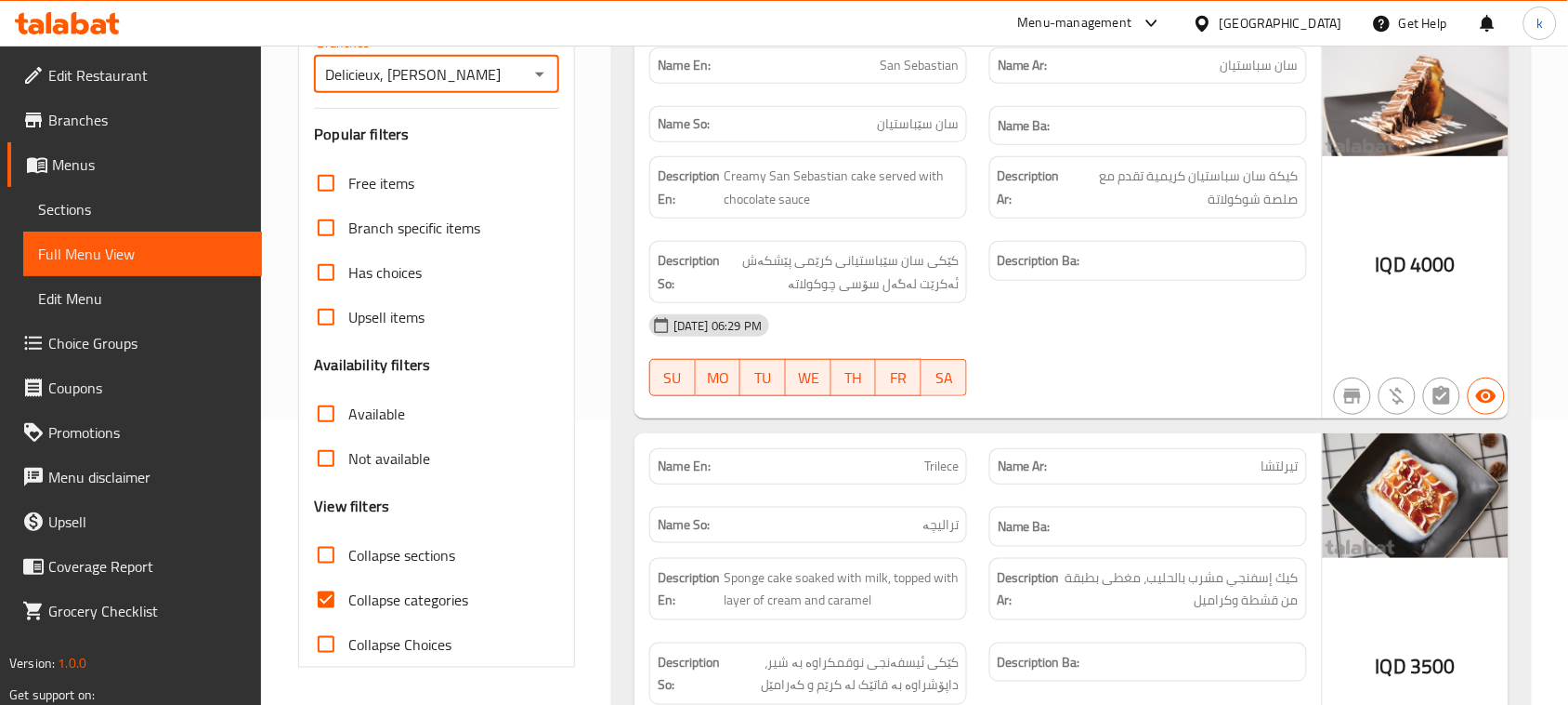
click at [325, 597] on input "Collapse categories" at bounding box center [326, 599] width 44 height 44
checkbox input "false"
click at [323, 560] on input "Collapse sections" at bounding box center [326, 554] width 44 height 44
checkbox input "true"
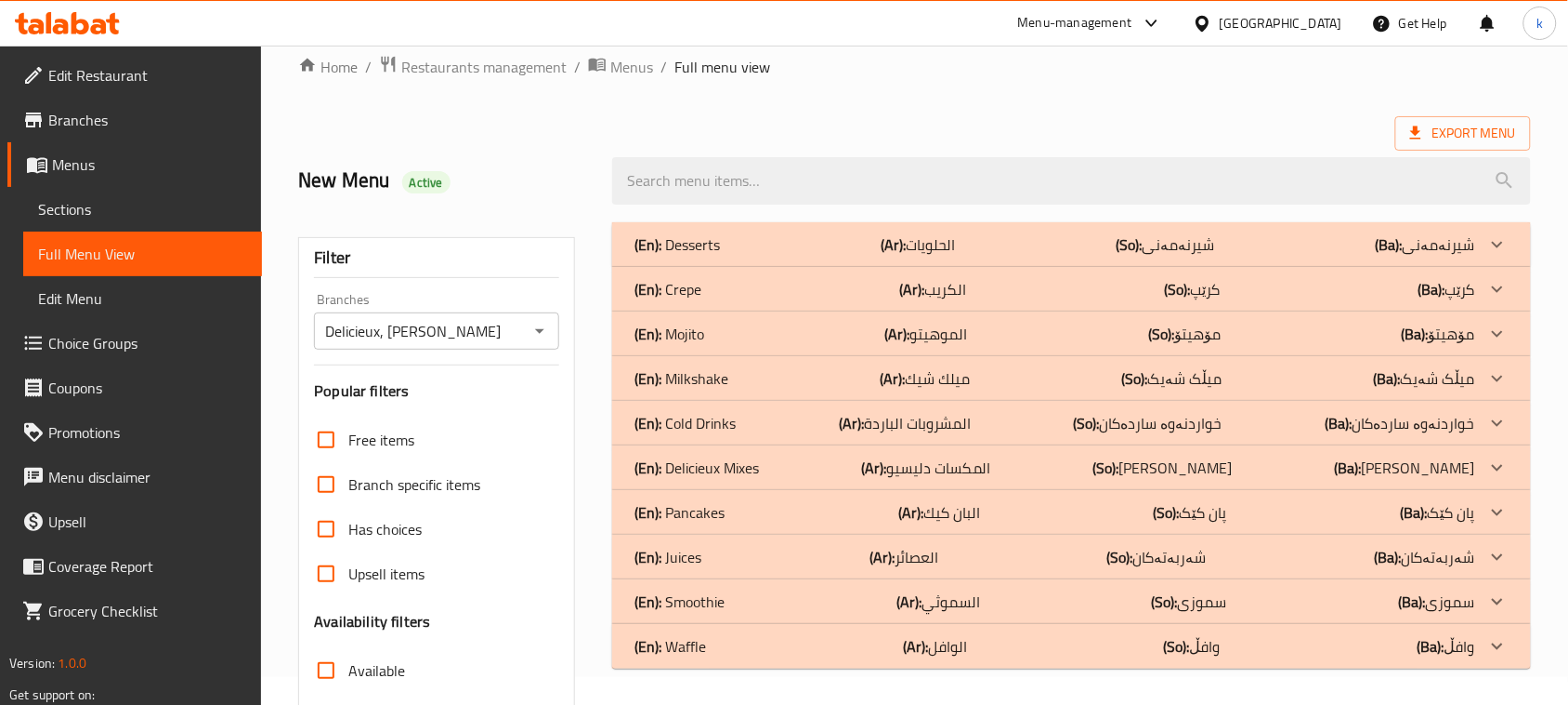
scroll to position [232, 0]
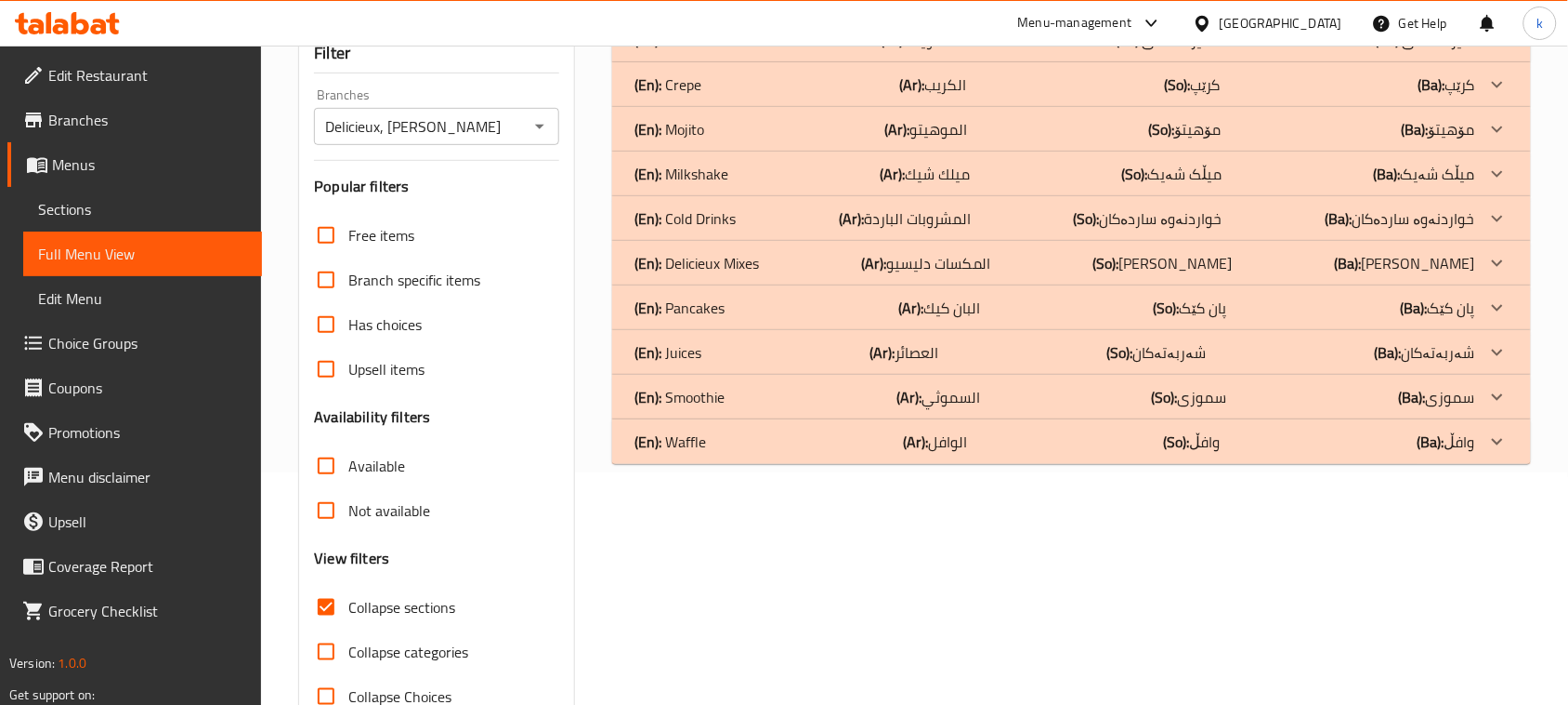
click at [716, 393] on p "(En): Smoothie" at bounding box center [679, 397] width 90 height 23
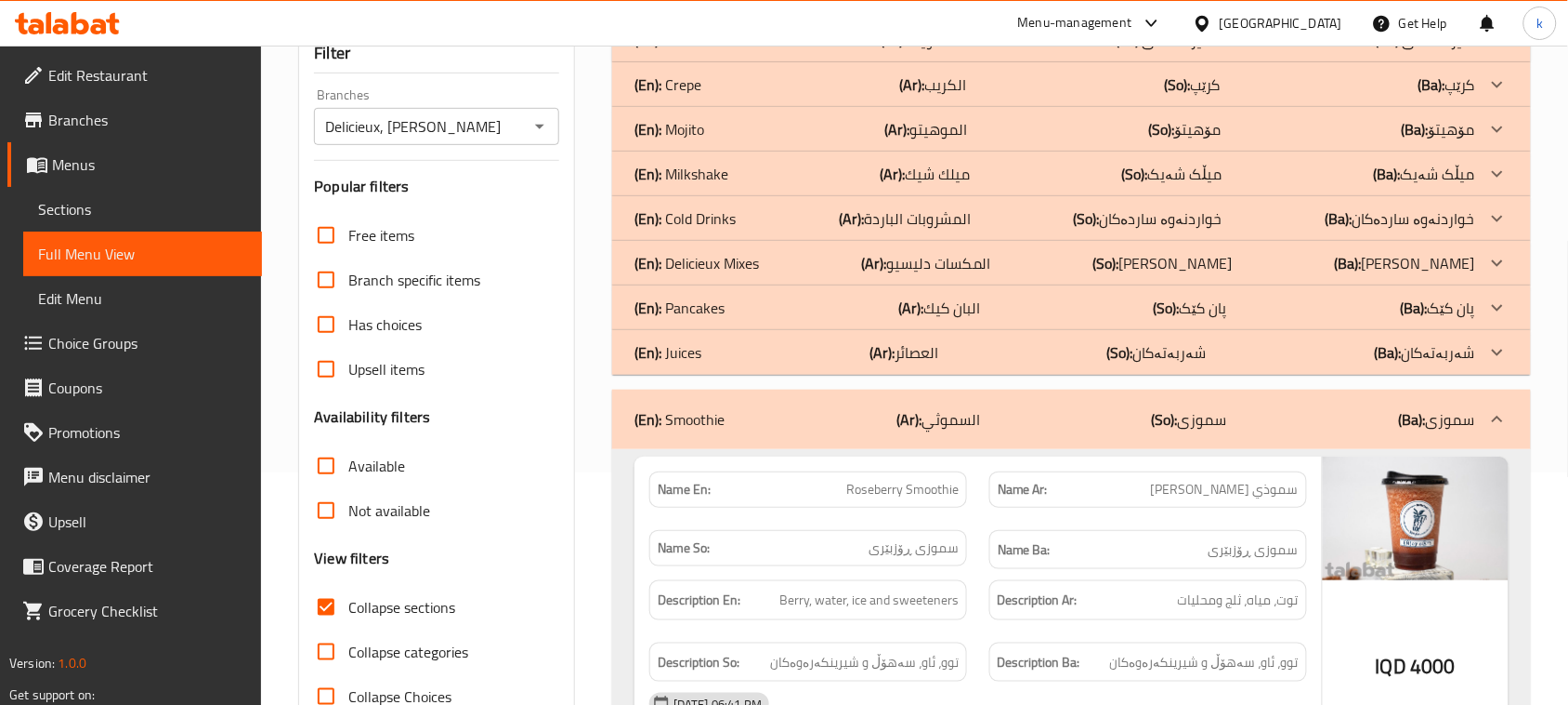
click at [738, 252] on p "(En): Delicieux Mixes" at bounding box center [697, 263] width 124 height 23
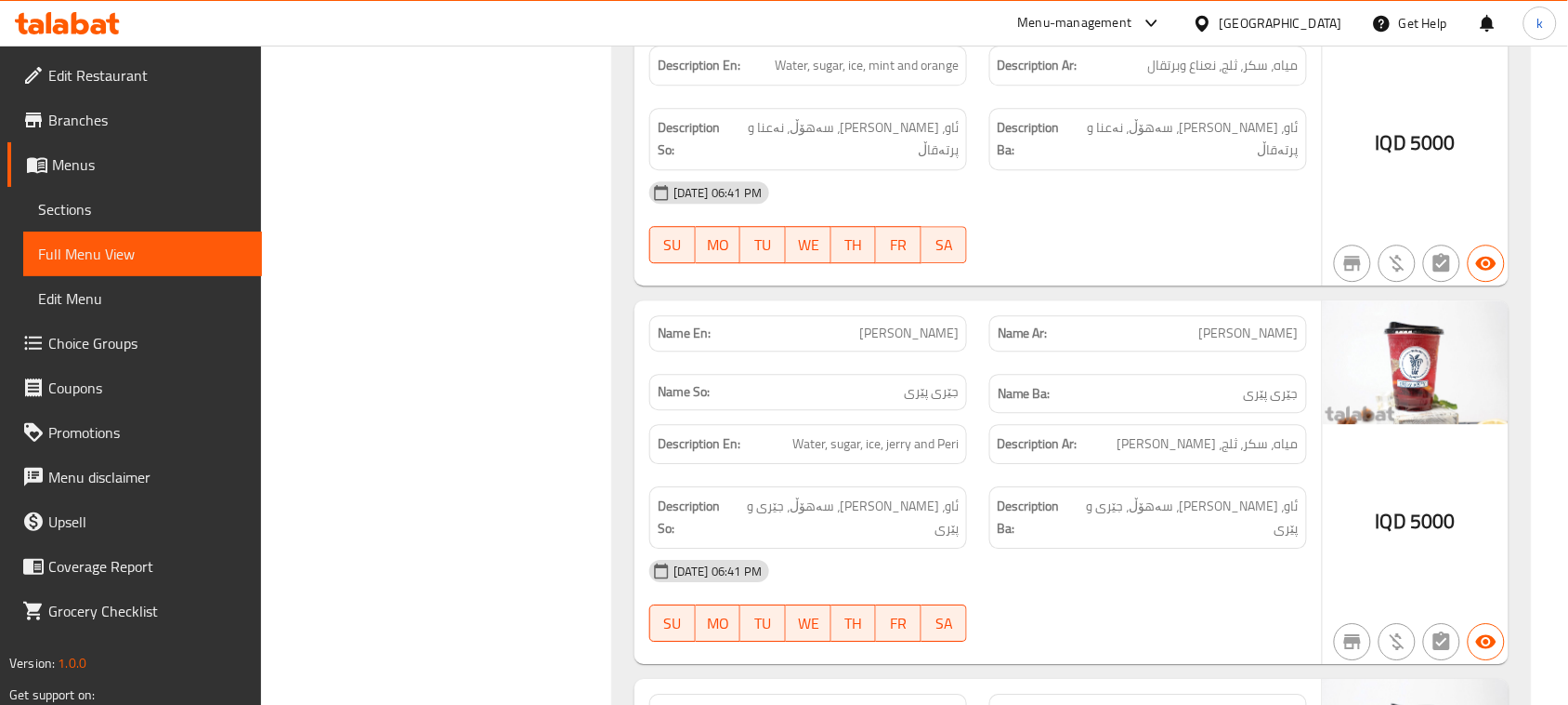
scroll to position [1394, 0]
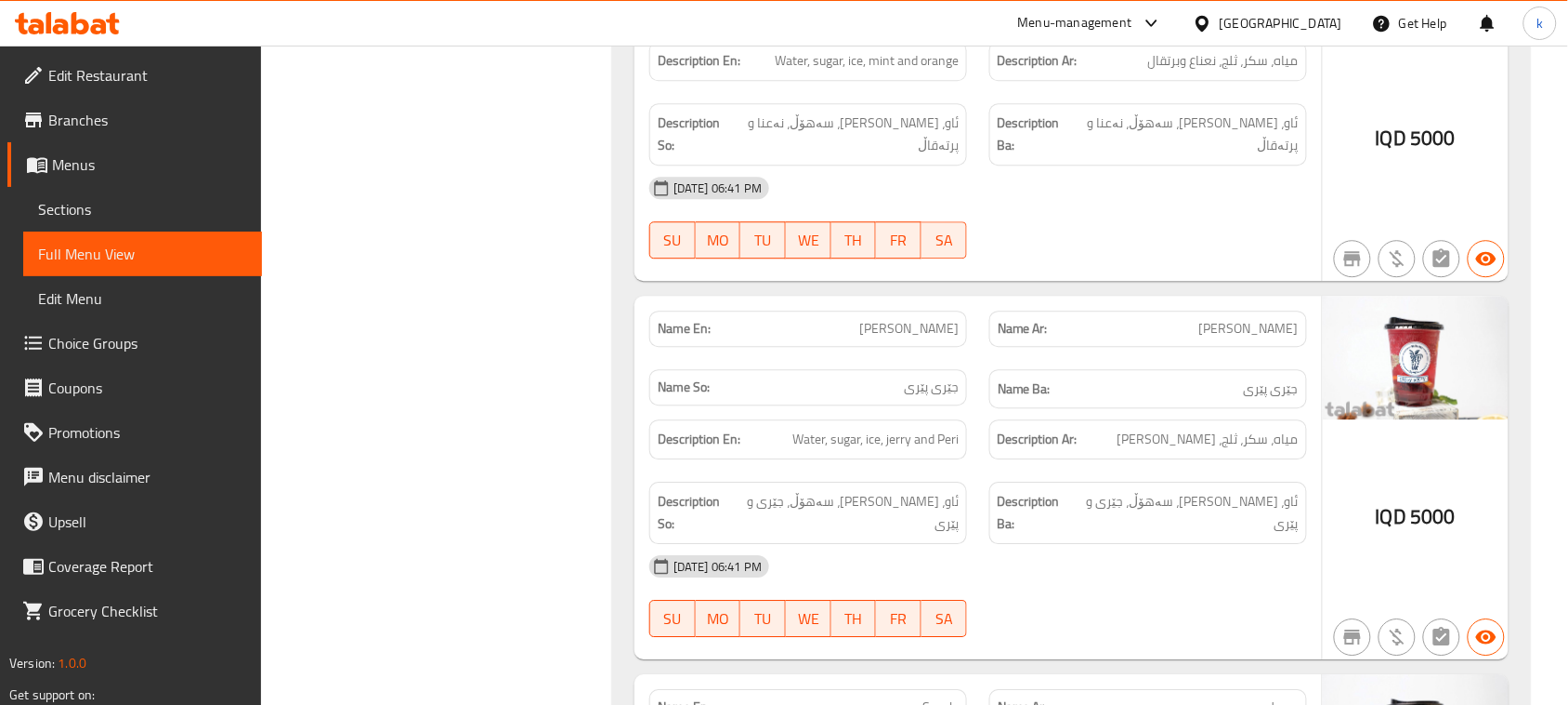
click at [935, 319] on span "[PERSON_NAME]" at bounding box center [909, 329] width 100 height 20
copy span "[PERSON_NAME]"
click at [76, 147] on link "Menus" at bounding box center [135, 164] width 255 height 44
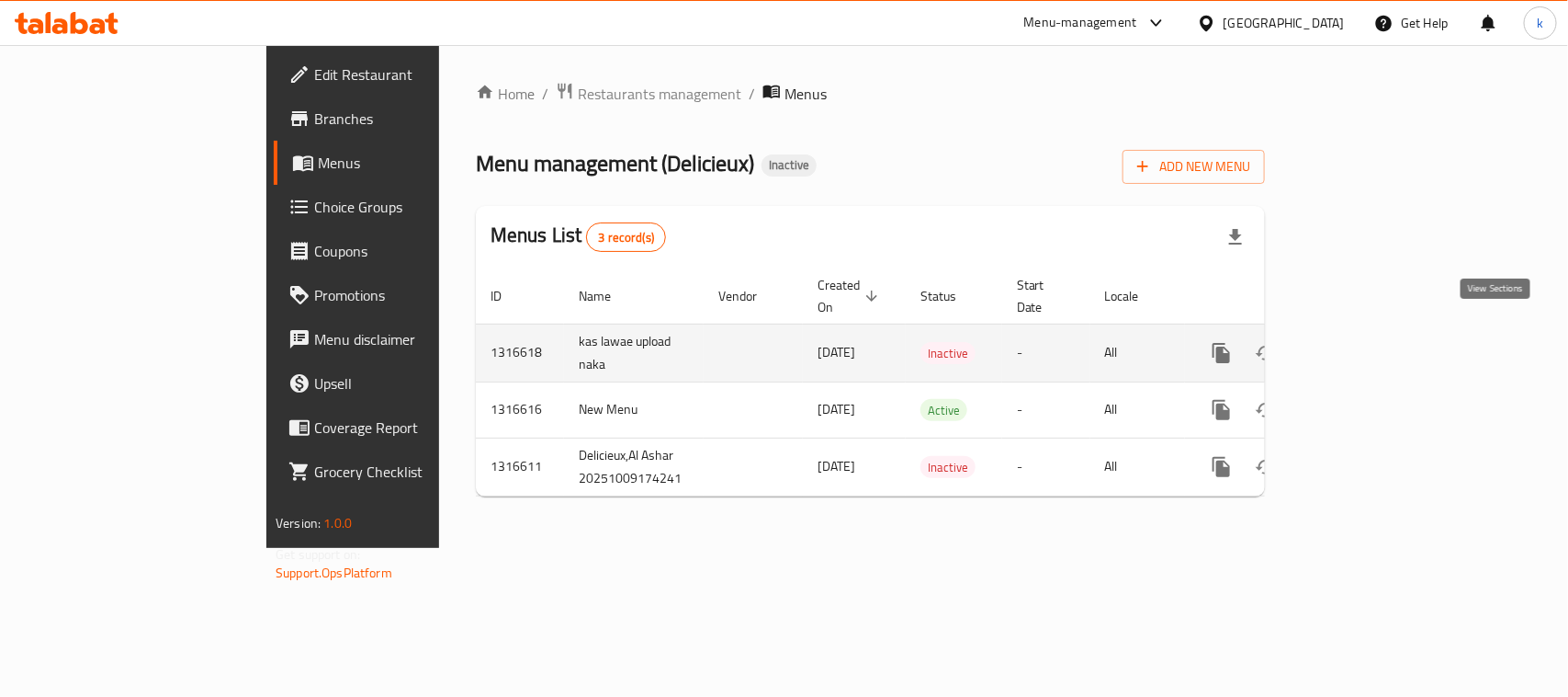
click at [1365, 342] on icon "enhanced table" at bounding box center [1353, 352] width 22 height 22
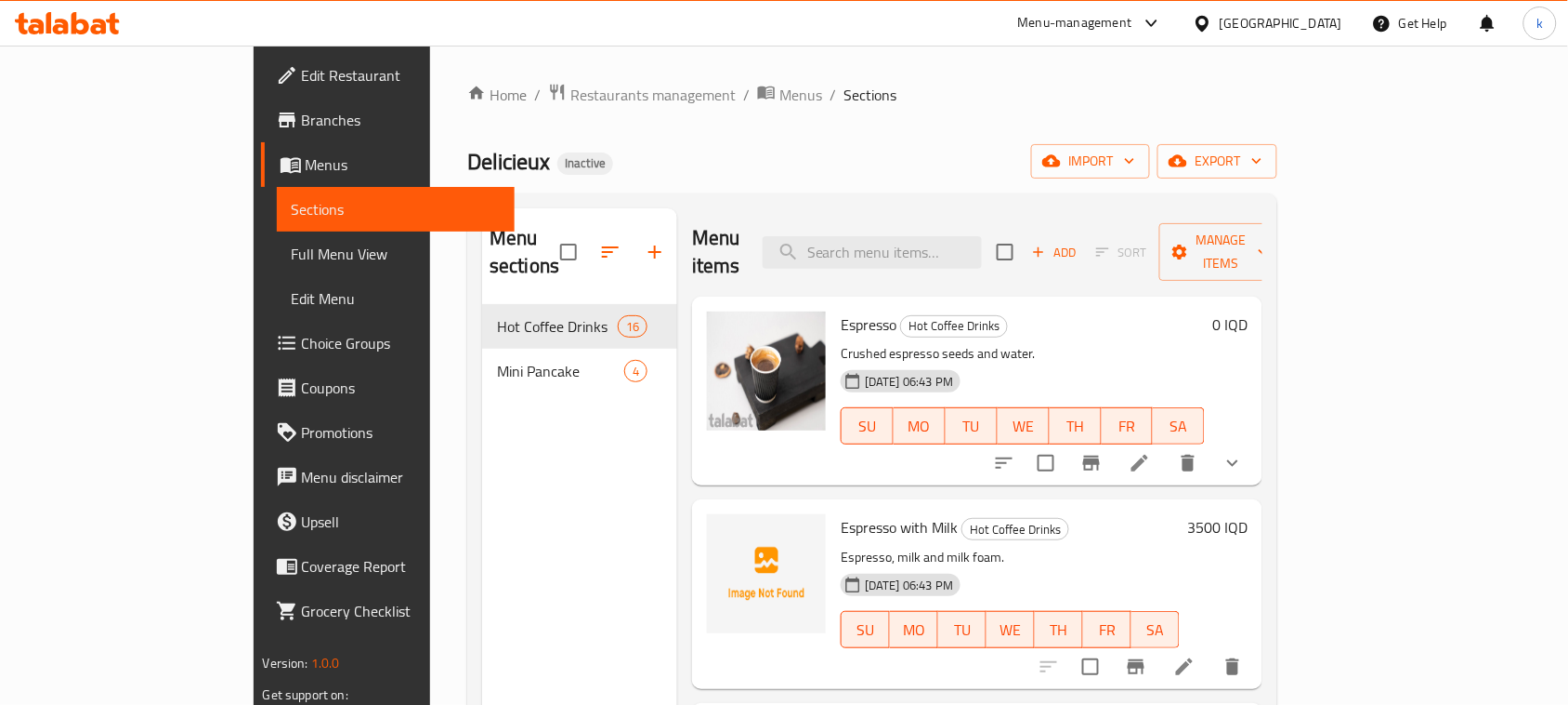
click at [292, 204] on span "Sections" at bounding box center [397, 209] width 209 height 23
click at [277, 187] on link "Sections" at bounding box center [397, 208] width 239 height 44
click at [306, 160] on span "Menus" at bounding box center [404, 164] width 195 height 23
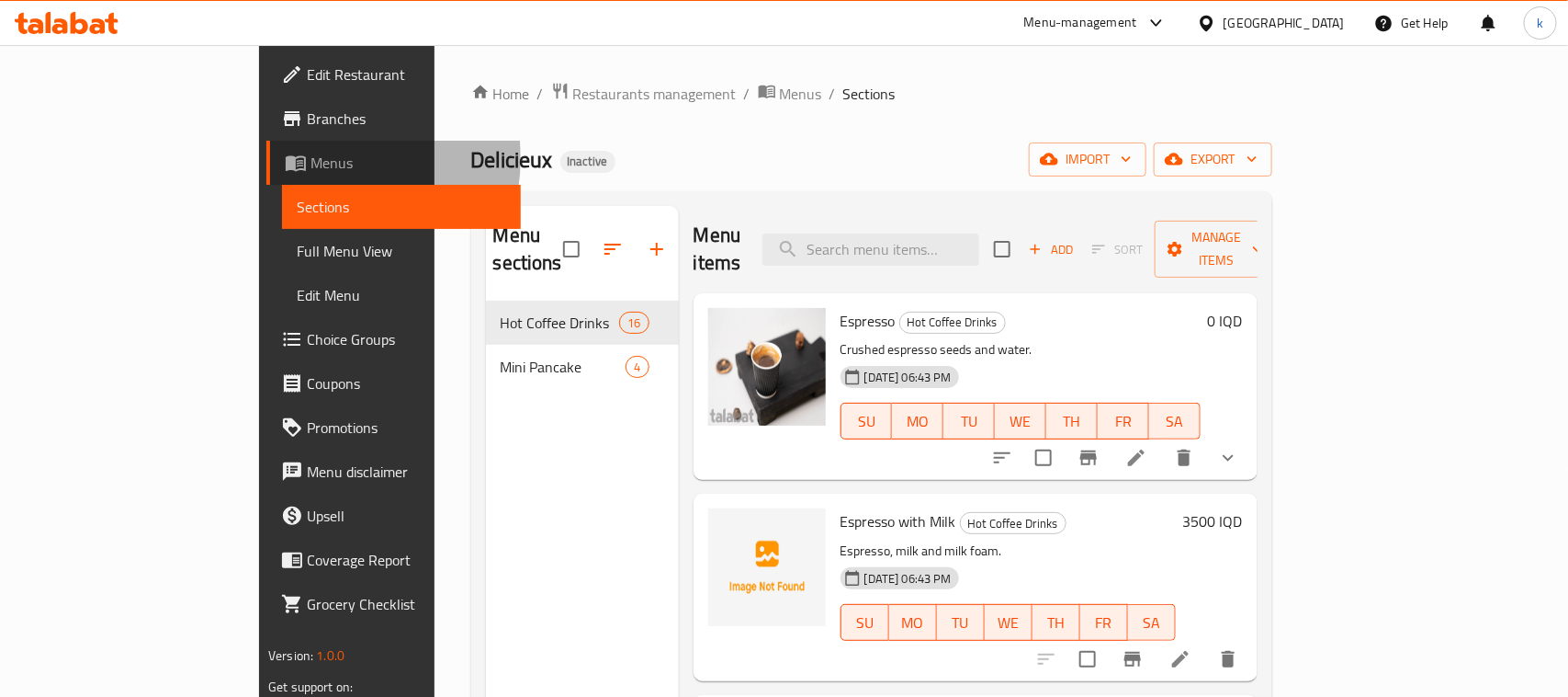
click at [310, 158] on span "Menus" at bounding box center [408, 162] width 196 height 22
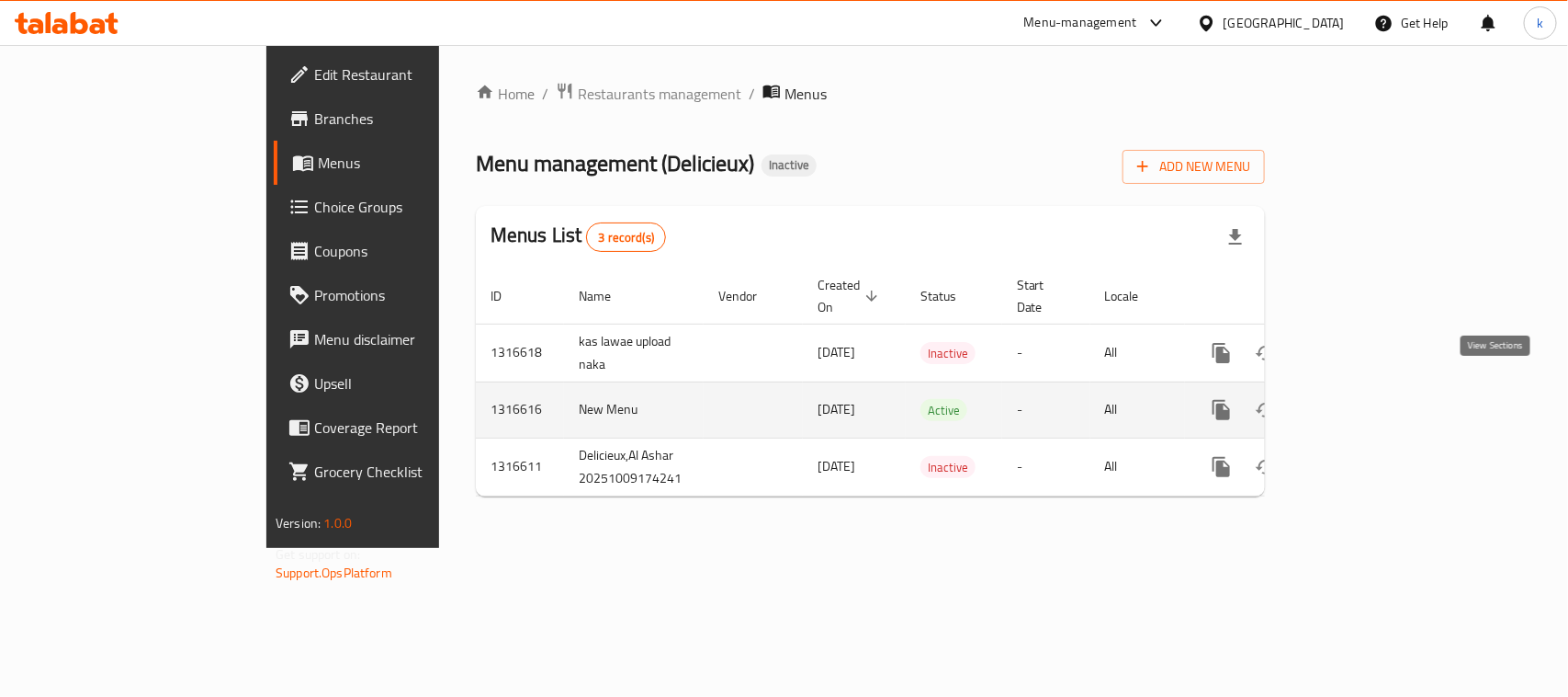
click at [1365, 399] on icon "enhanced table" at bounding box center [1353, 410] width 22 height 22
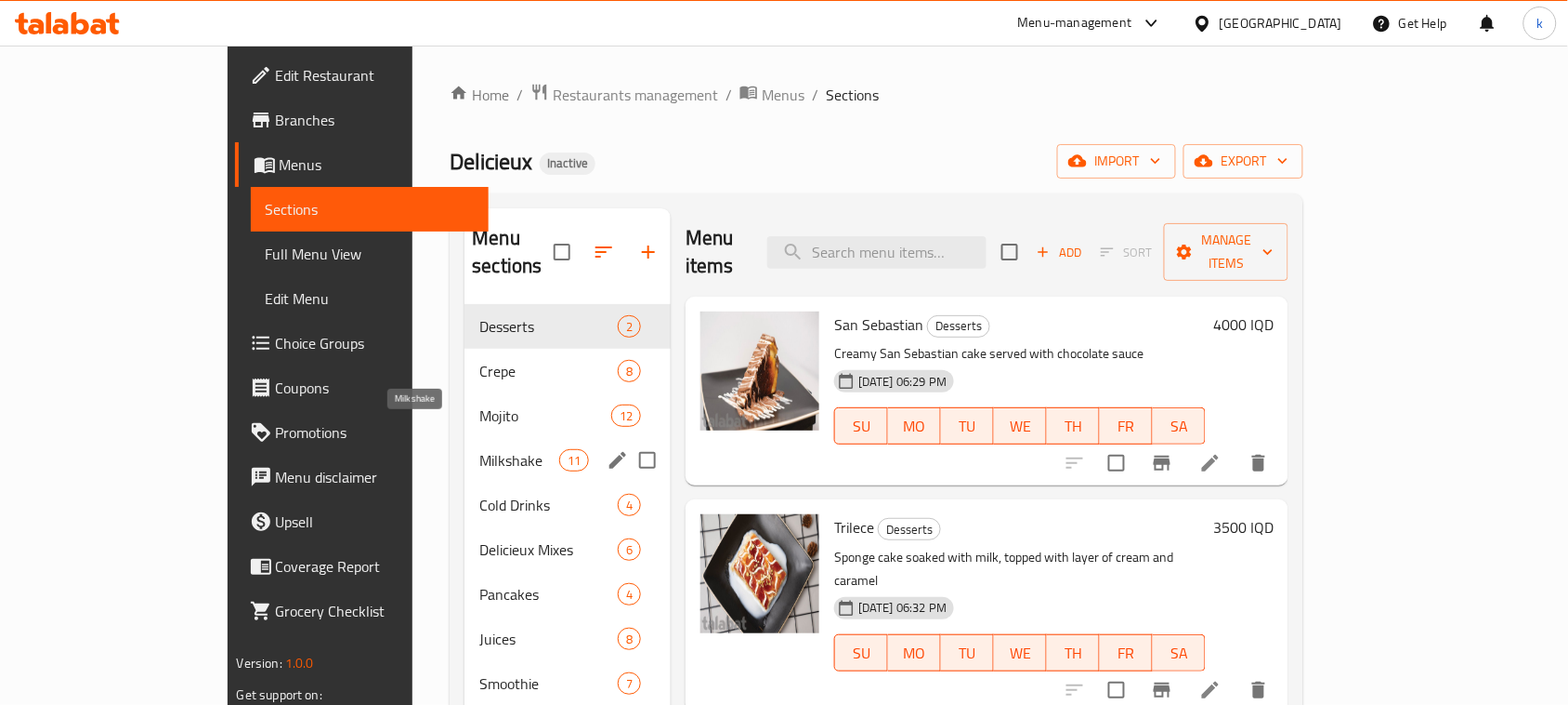
click at [480, 449] on span "Milkshake" at bounding box center [519, 460] width 79 height 23
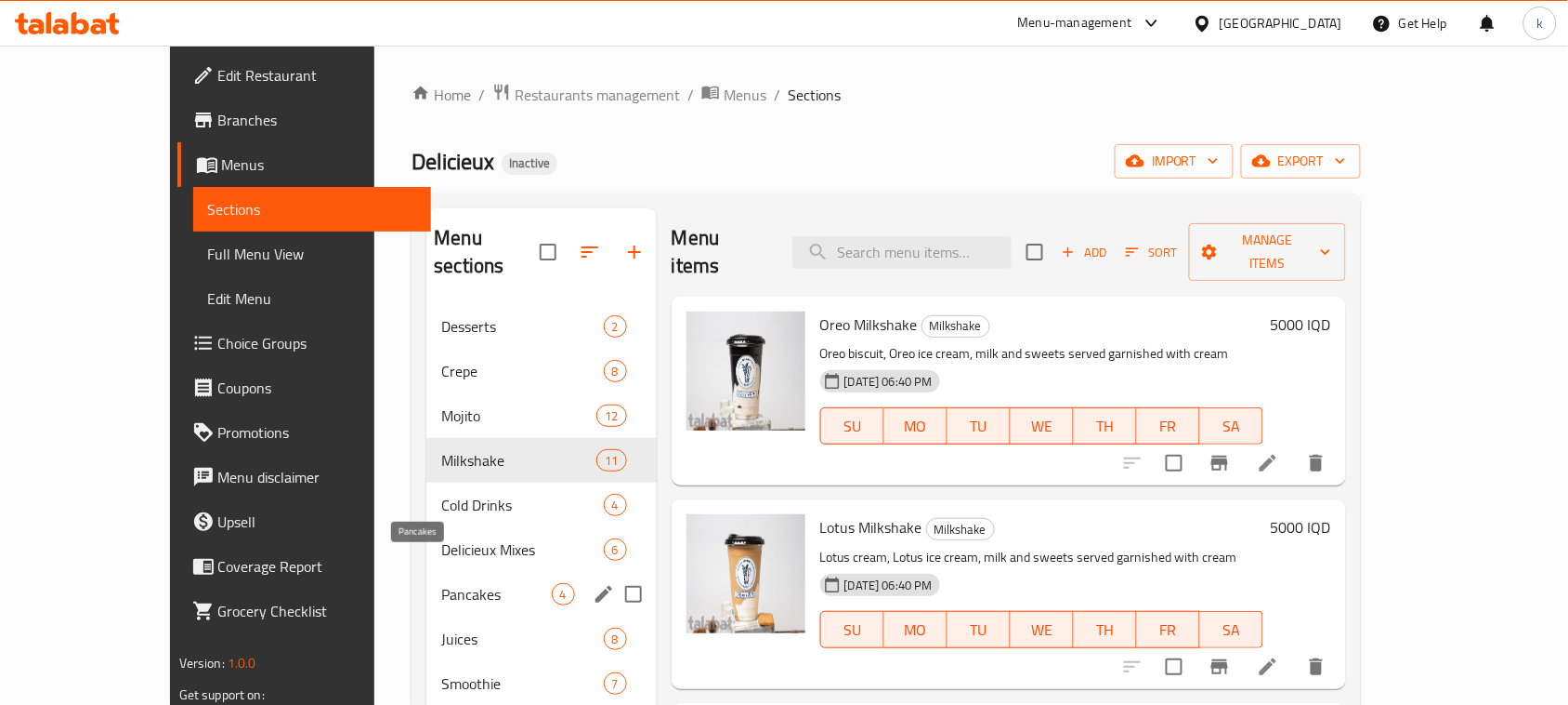
click at [441, 583] on span "Pancakes" at bounding box center [495, 593] width 110 height 23
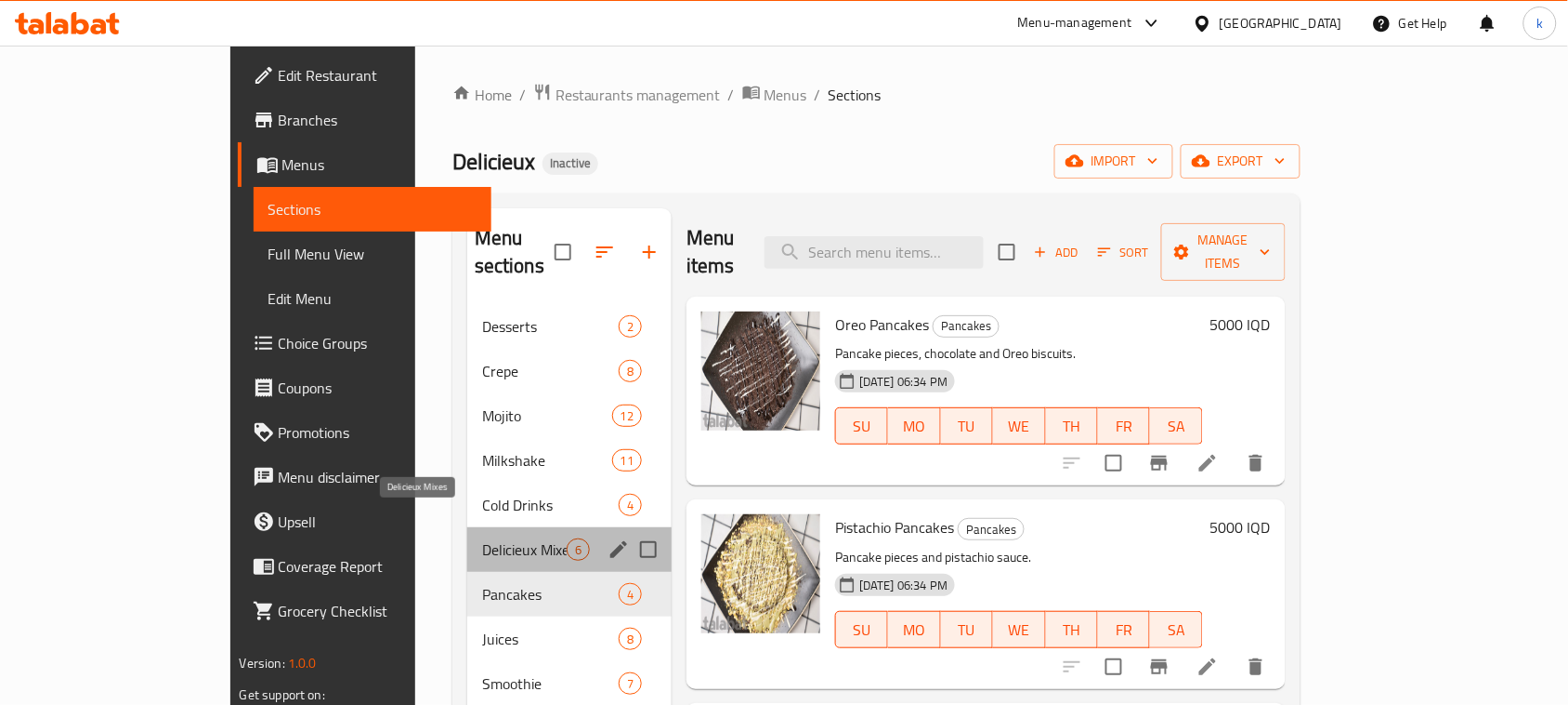
click at [483, 538] on span "Delicieux Mixes" at bounding box center [525, 549] width 85 height 23
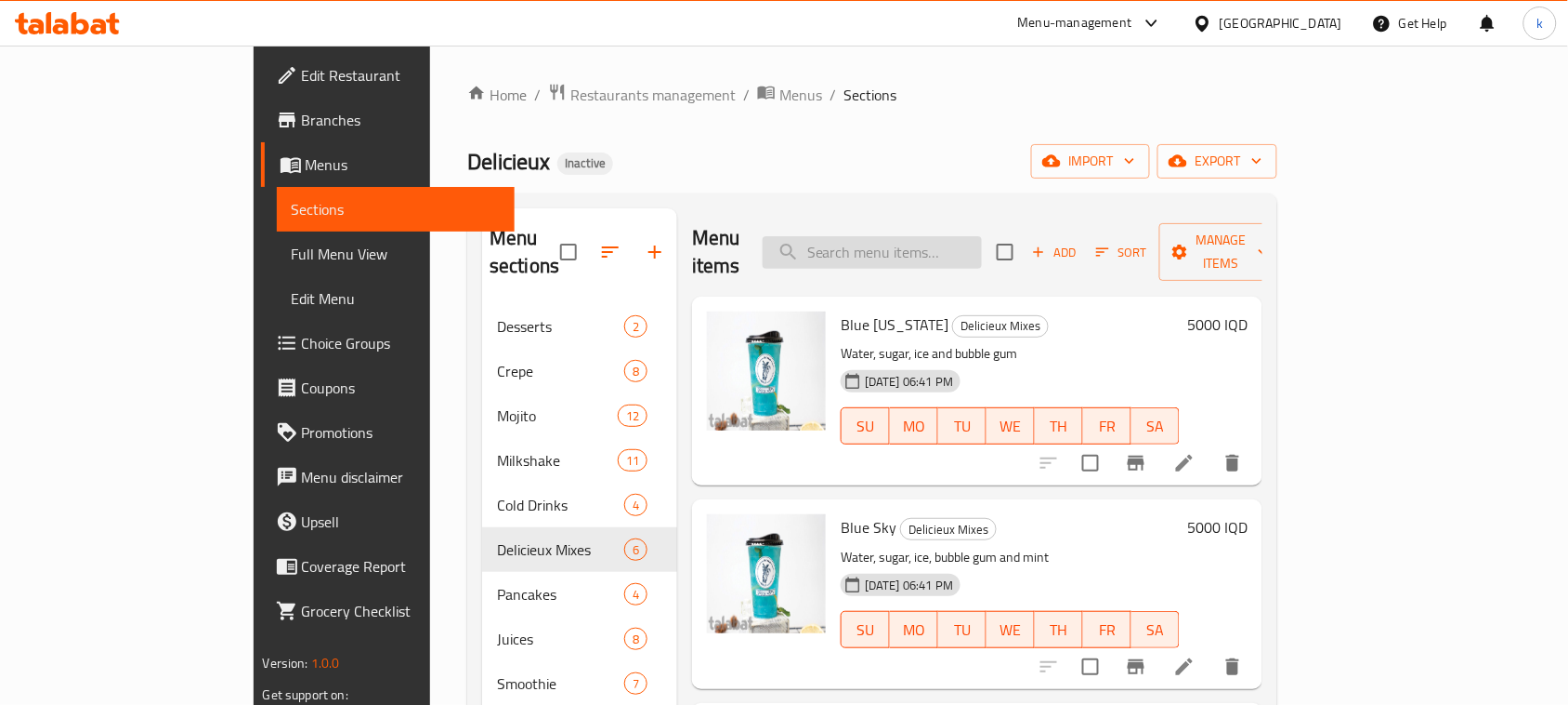
click at [893, 236] on input "search" at bounding box center [872, 252] width 219 height 33
paste input "[PERSON_NAME]"
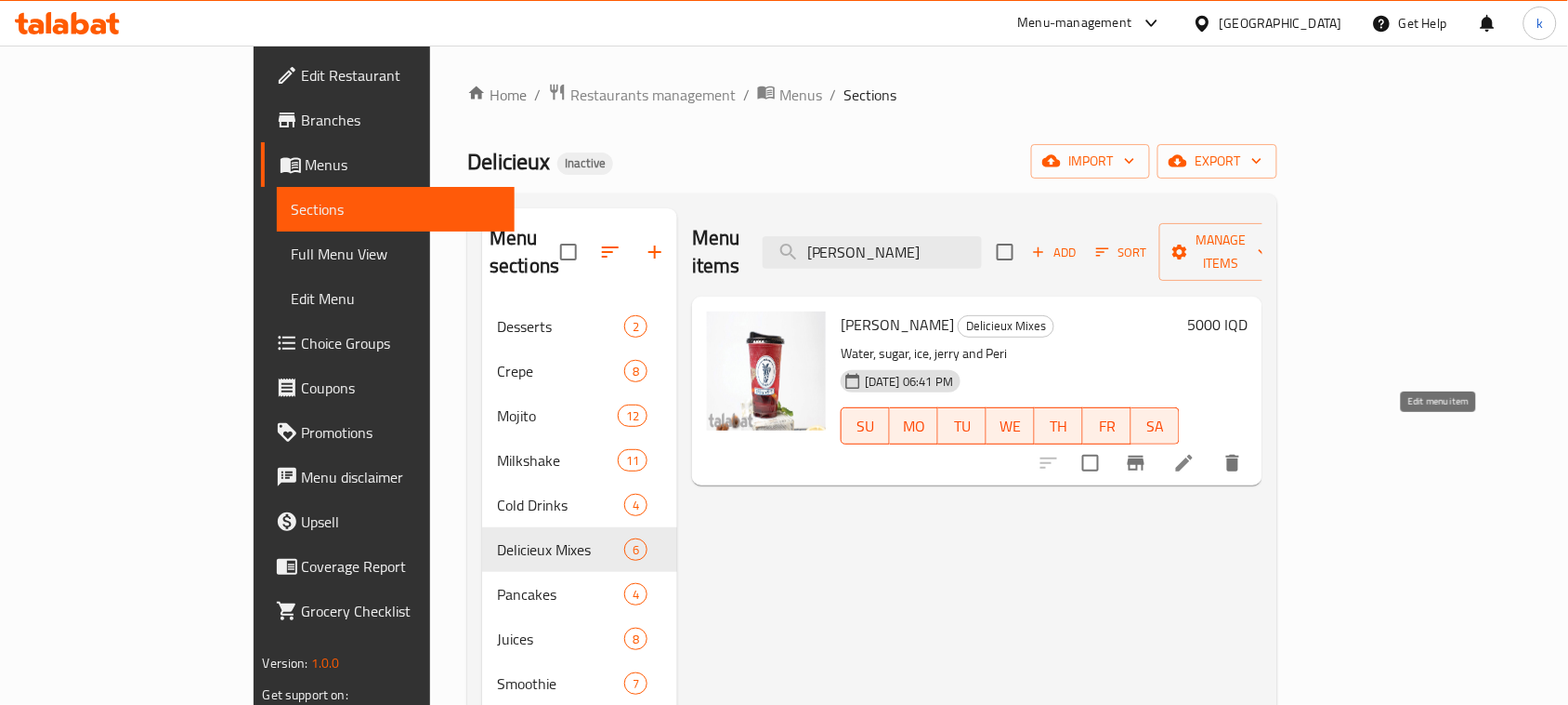
type input "[PERSON_NAME]"
click at [1196, 452] on icon at bounding box center [1184, 463] width 23 height 23
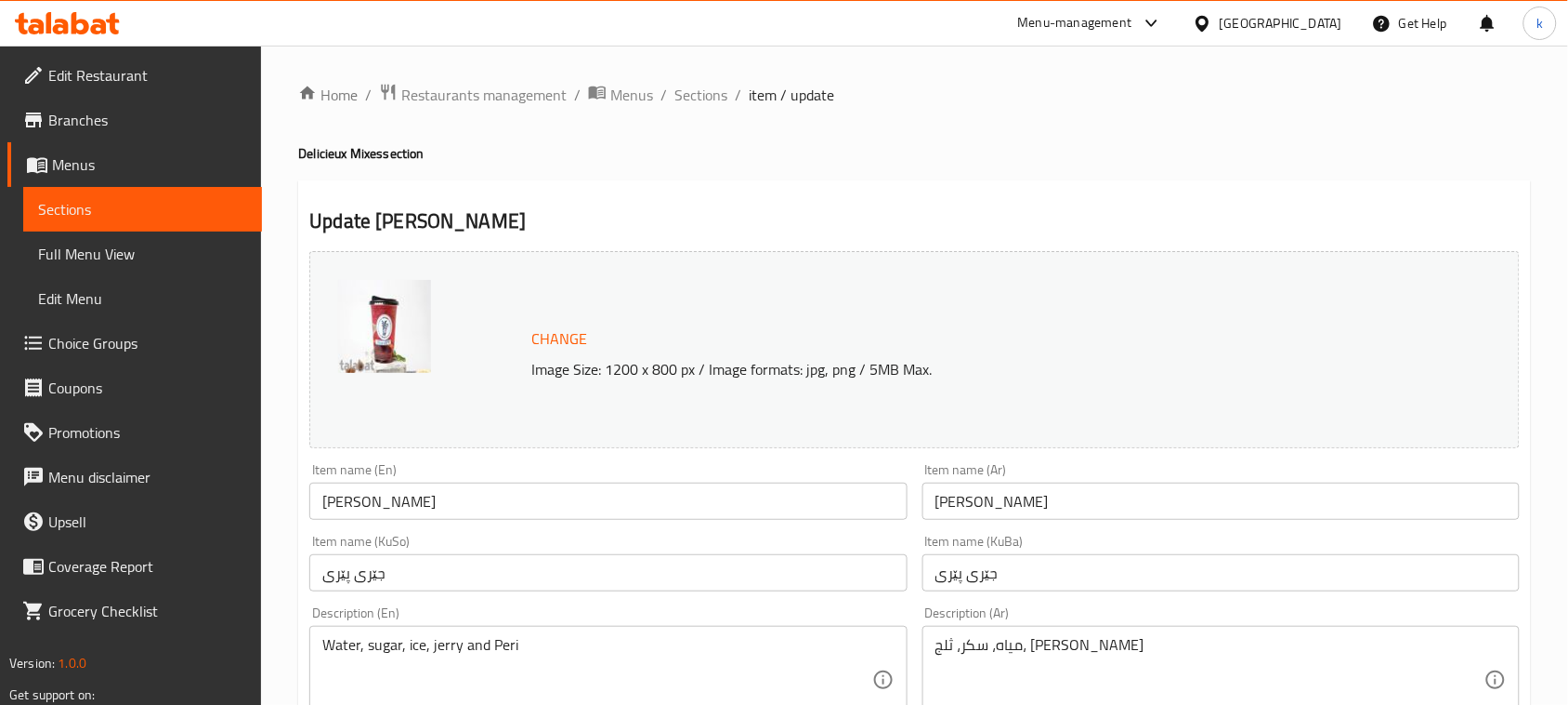
click at [948, 503] on input "[PERSON_NAME]" at bounding box center [1221, 502] width 597 height 38
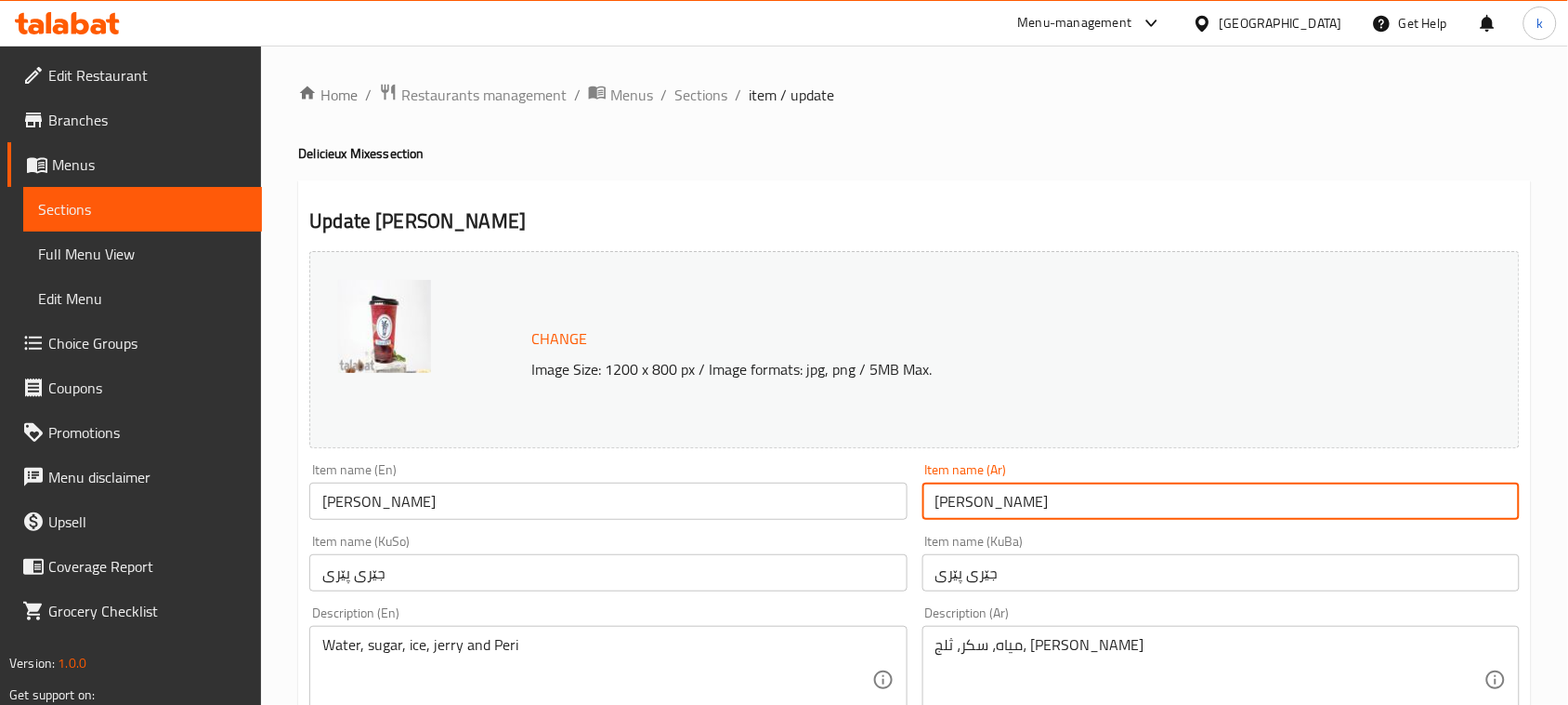
click at [948, 503] on input "[PERSON_NAME]" at bounding box center [1221, 502] width 597 height 38
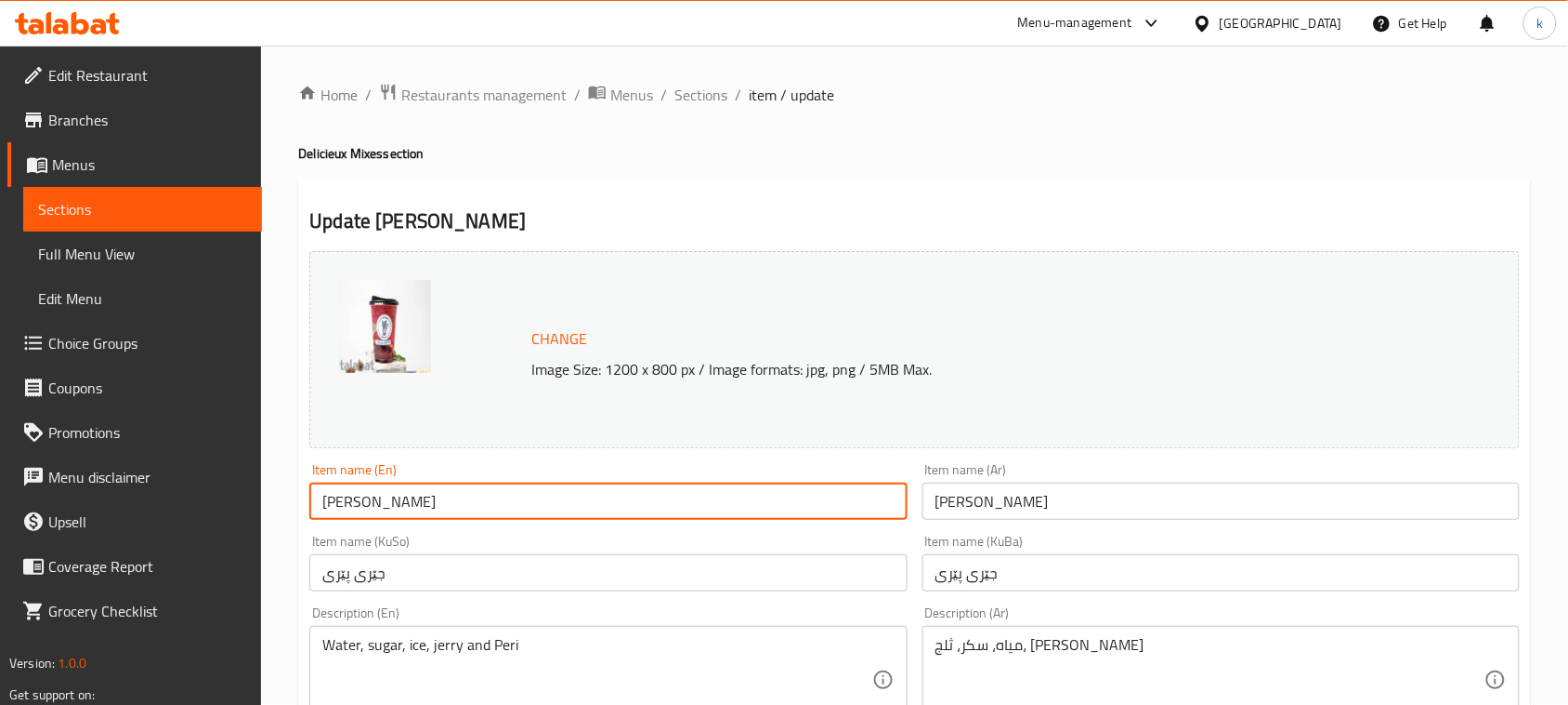
click at [369, 505] on input "[PERSON_NAME]" at bounding box center [607, 502] width 597 height 38
paste input "Peri"
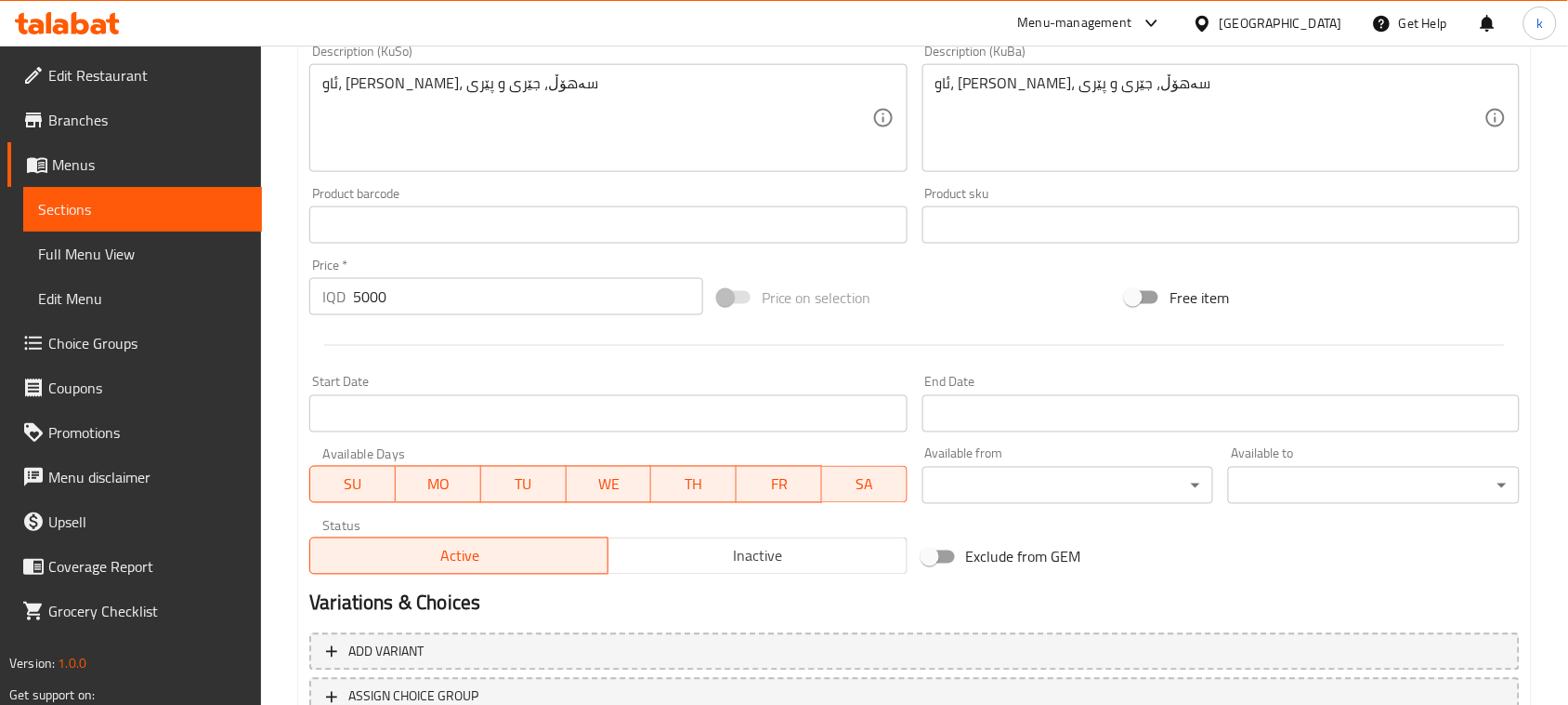
scroll to position [847, 0]
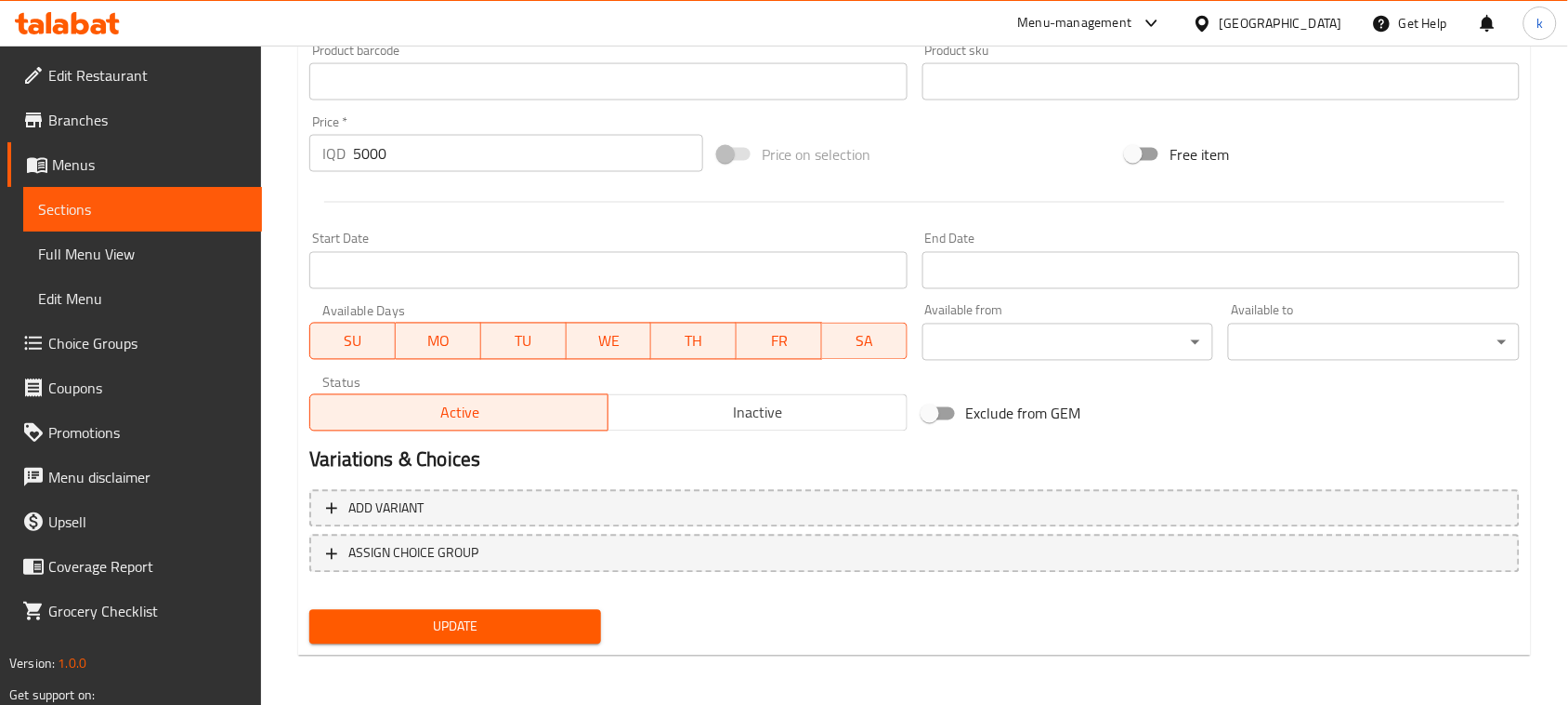
type input "[PERSON_NAME]"
click at [458, 619] on span "Update" at bounding box center [455, 627] width 261 height 24
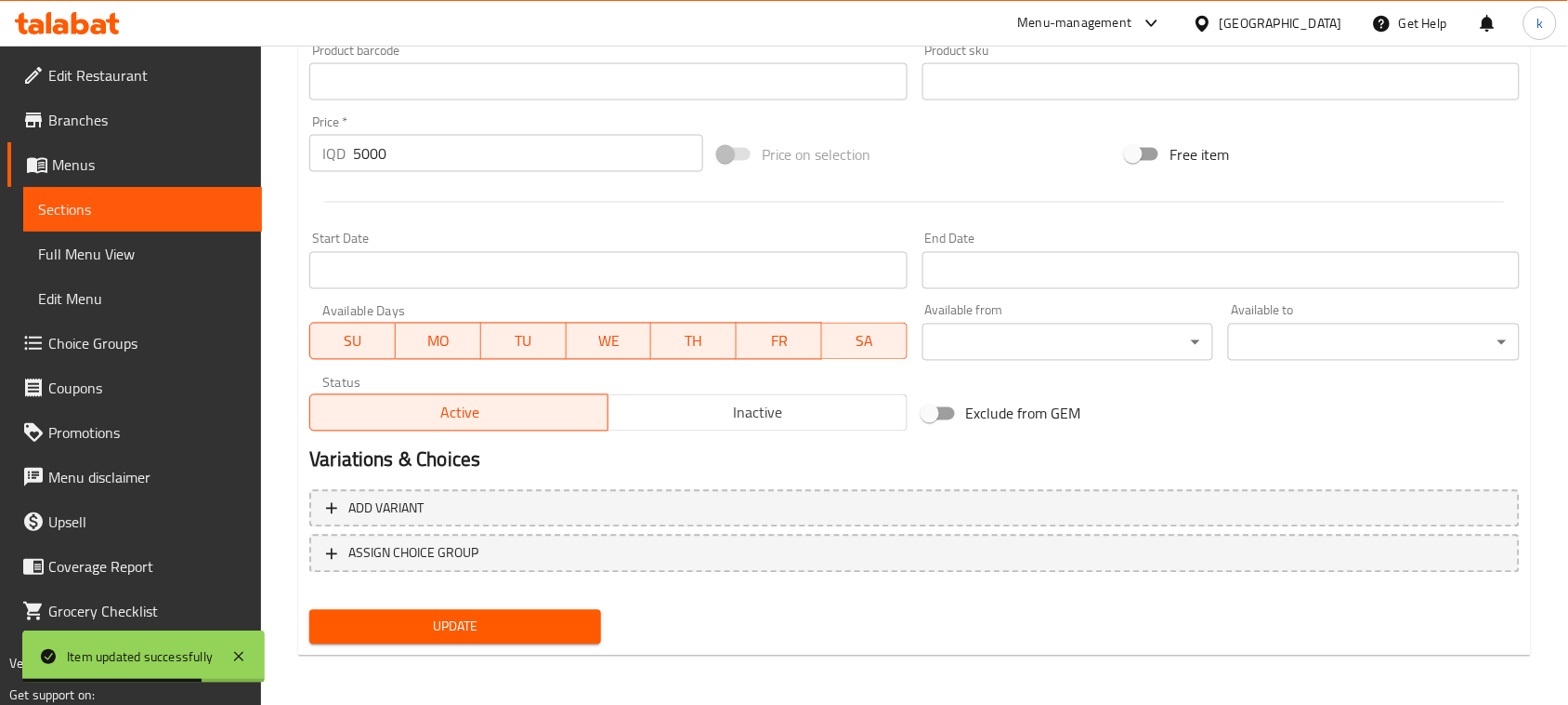
click at [34, 154] on icon at bounding box center [37, 164] width 23 height 23
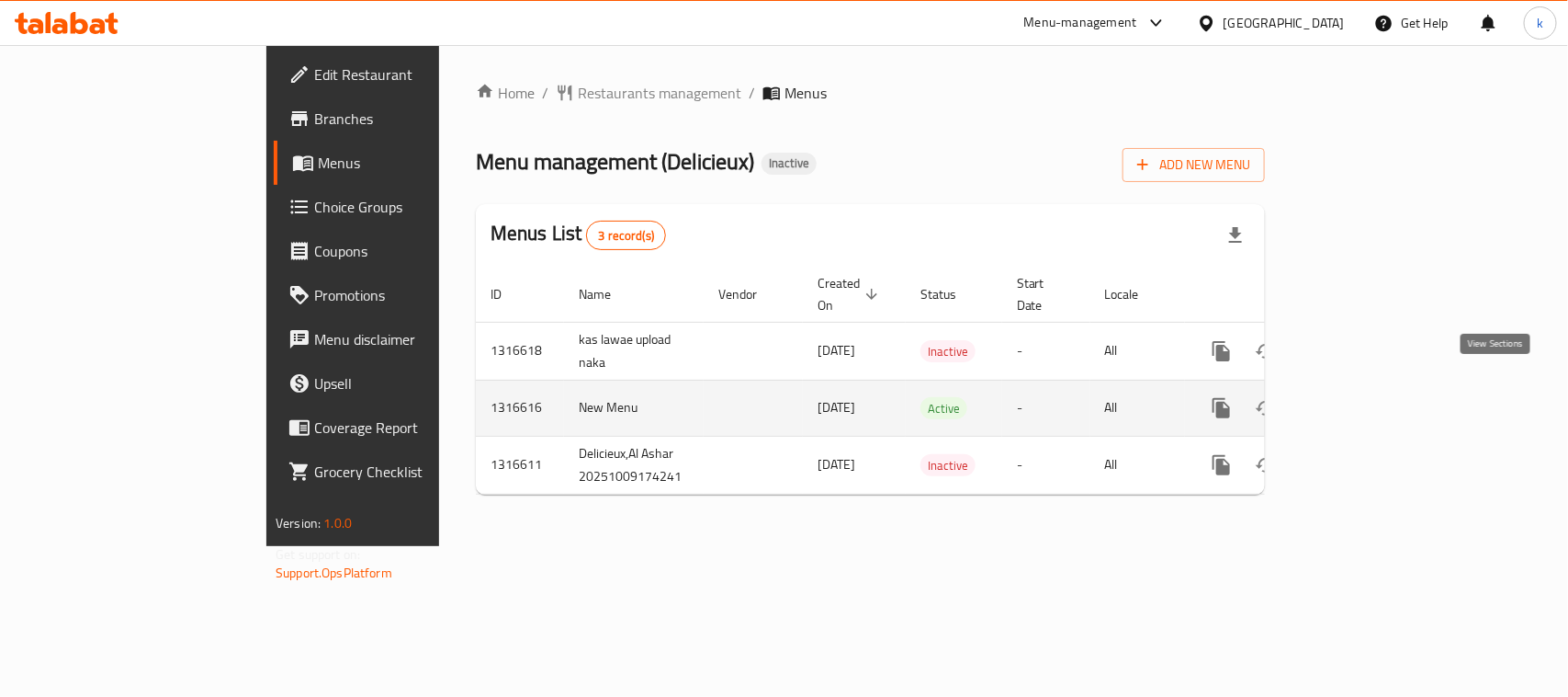
click at [1376, 387] on link "enhanced table" at bounding box center [1353, 407] width 44 height 44
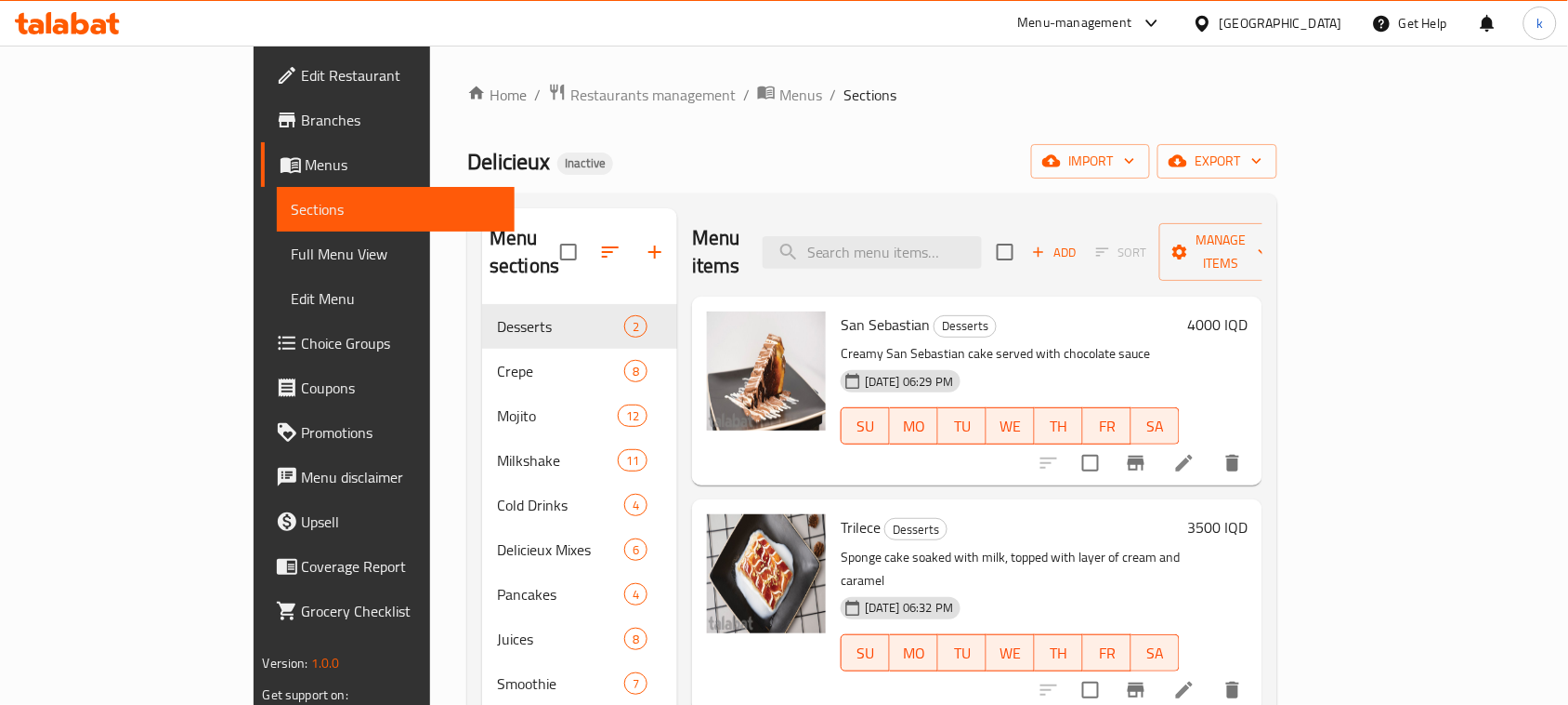
click at [292, 252] on span "Full Menu View" at bounding box center [397, 254] width 209 height 23
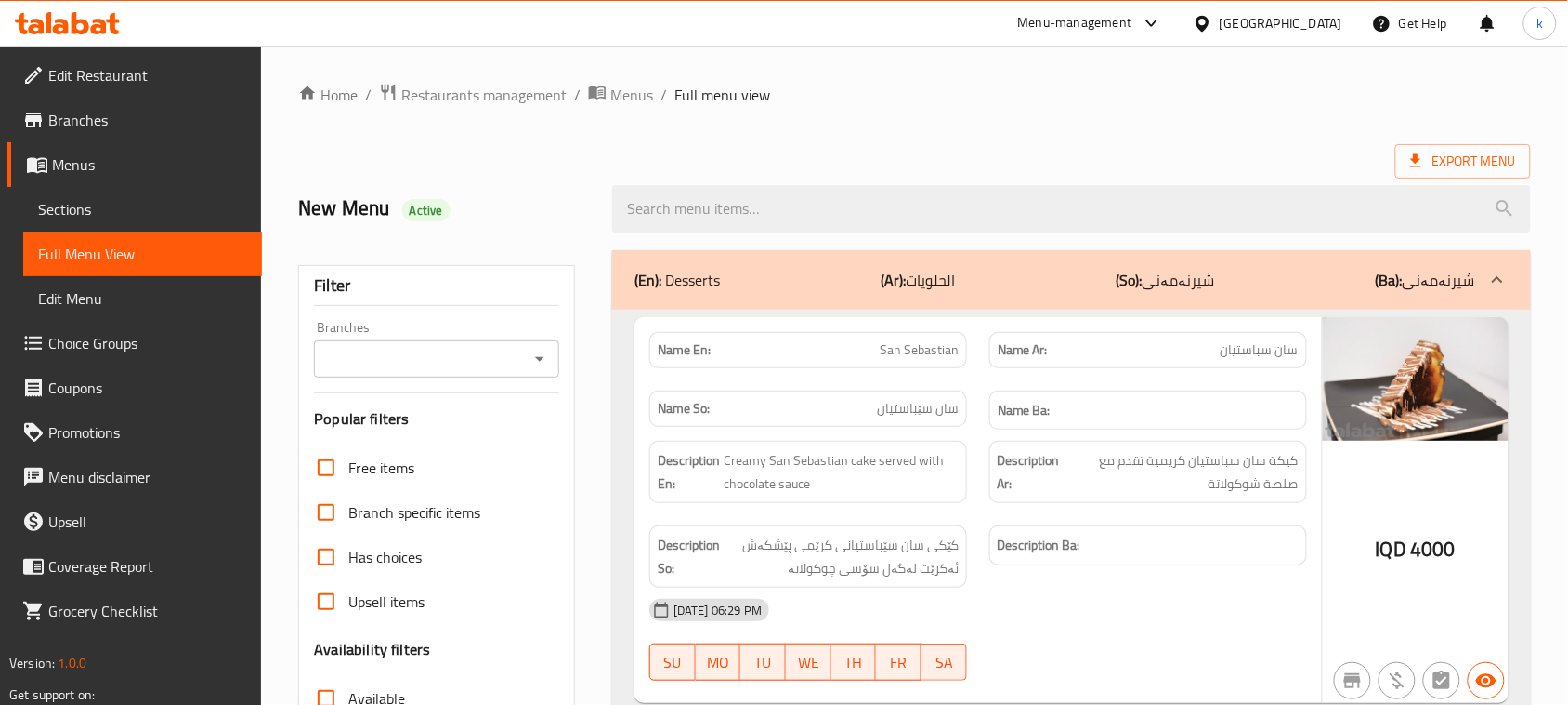
click at [534, 356] on icon "Open" at bounding box center [540, 358] width 23 height 23
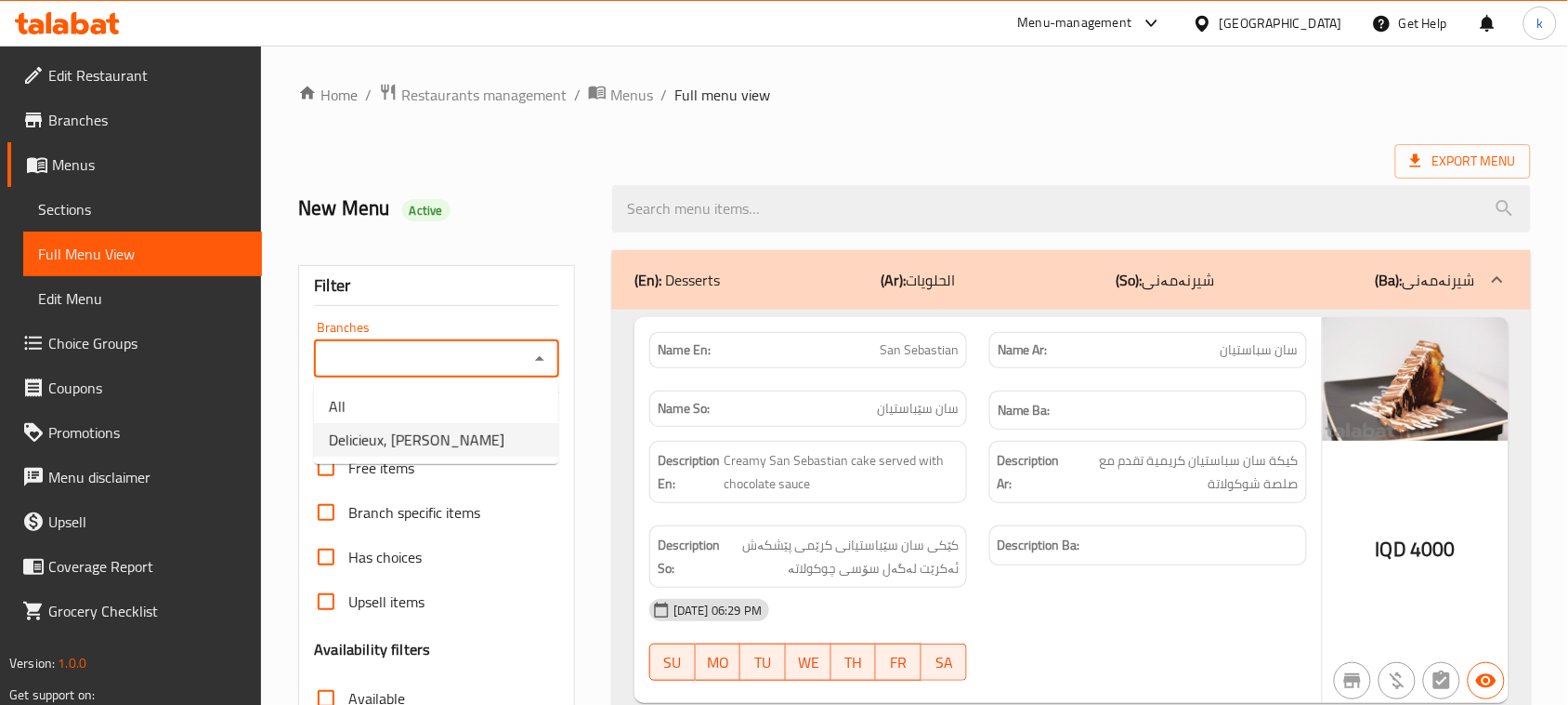
click at [437, 435] on span "Delicieux, [PERSON_NAME]" at bounding box center [416, 439] width 176 height 23
type input "Delicieux, [PERSON_NAME]"
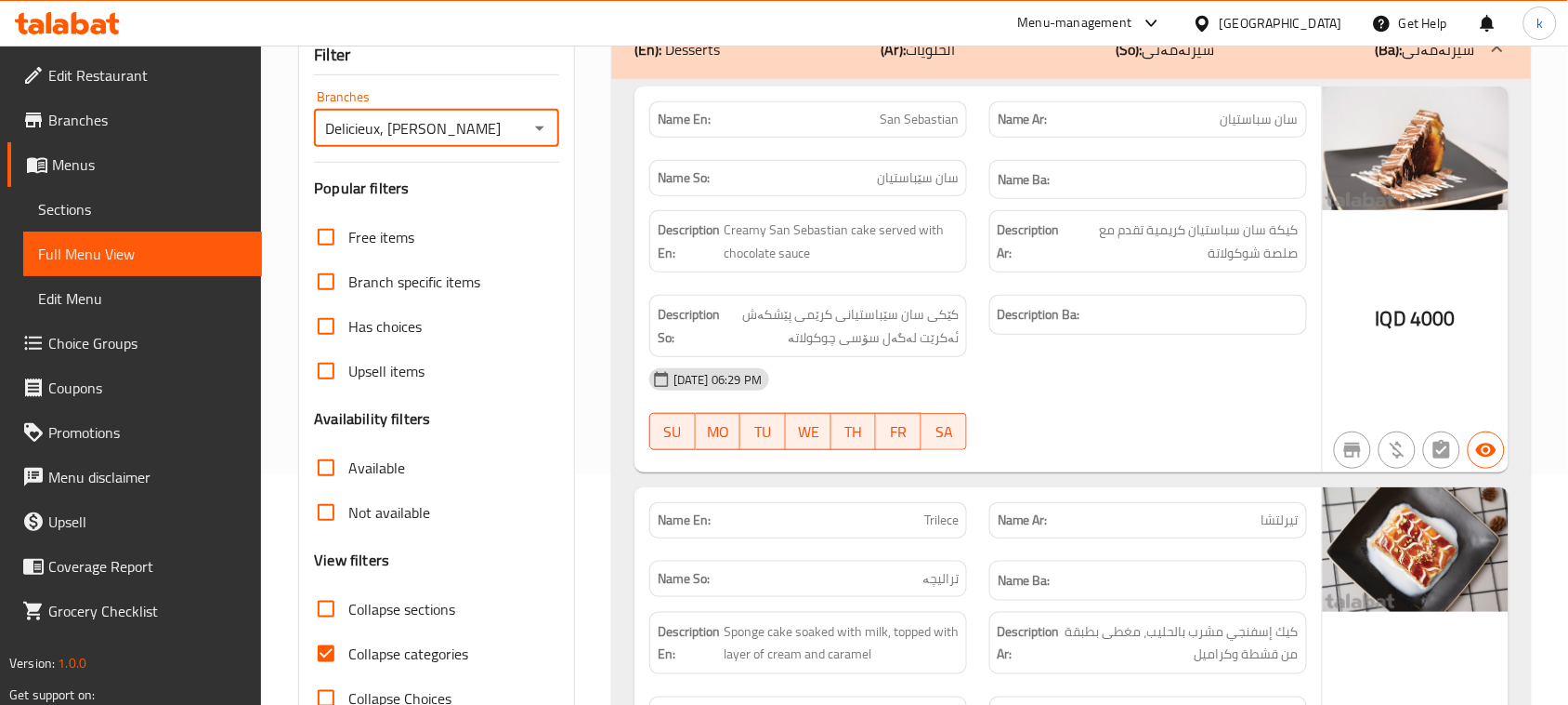
scroll to position [232, 0]
click at [330, 642] on input "Collapse categories" at bounding box center [326, 651] width 44 height 44
checkbox input "false"
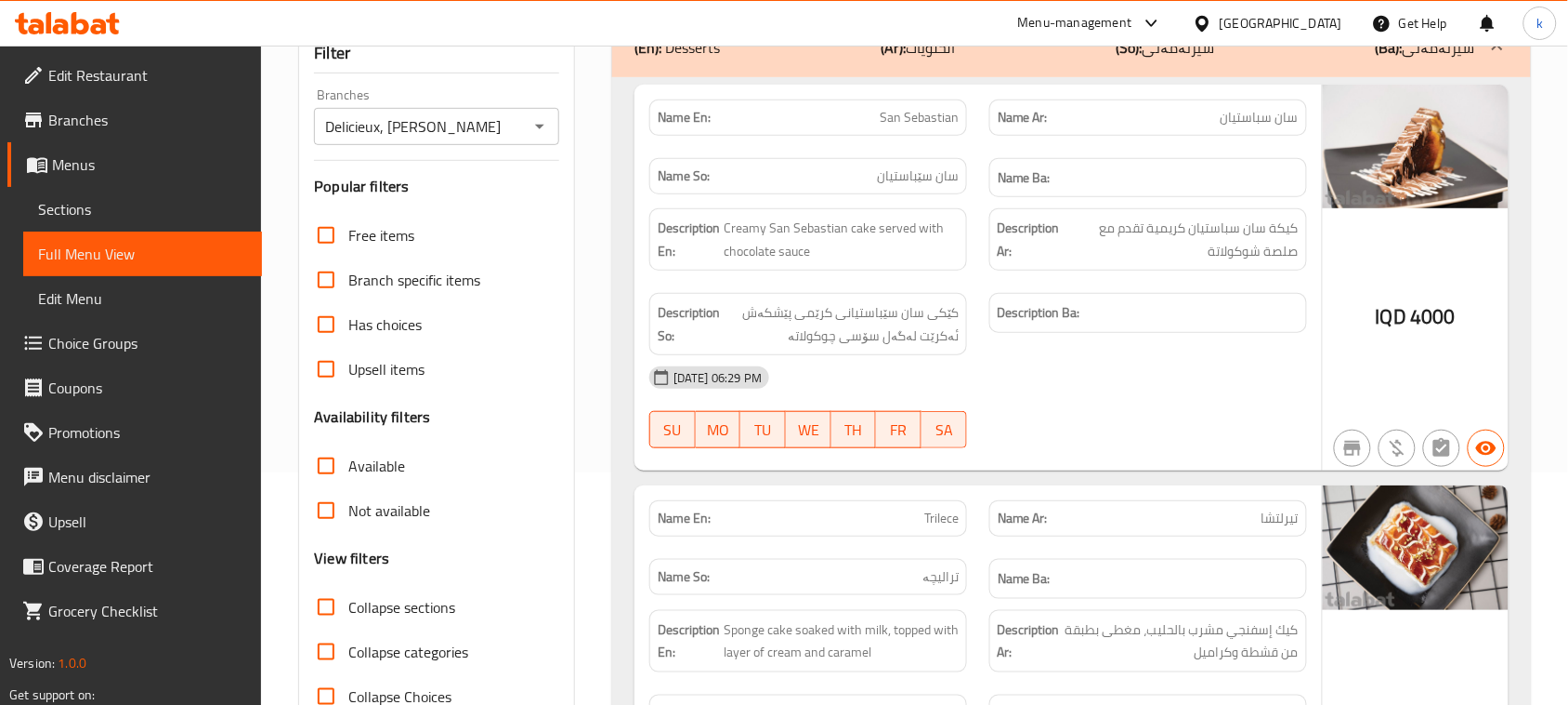
click at [323, 606] on input "Collapse sections" at bounding box center [326, 606] width 44 height 44
checkbox input "true"
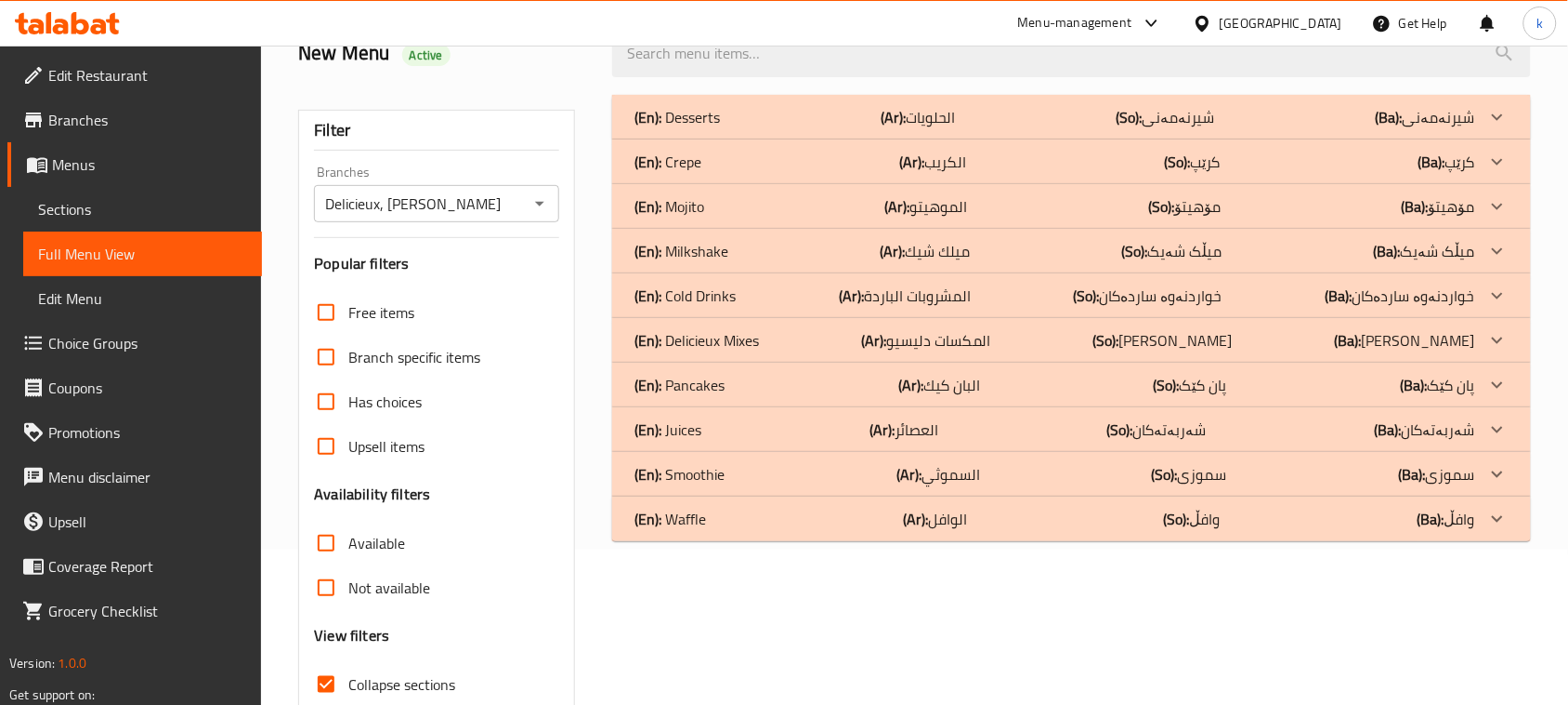
scroll to position [117, 0]
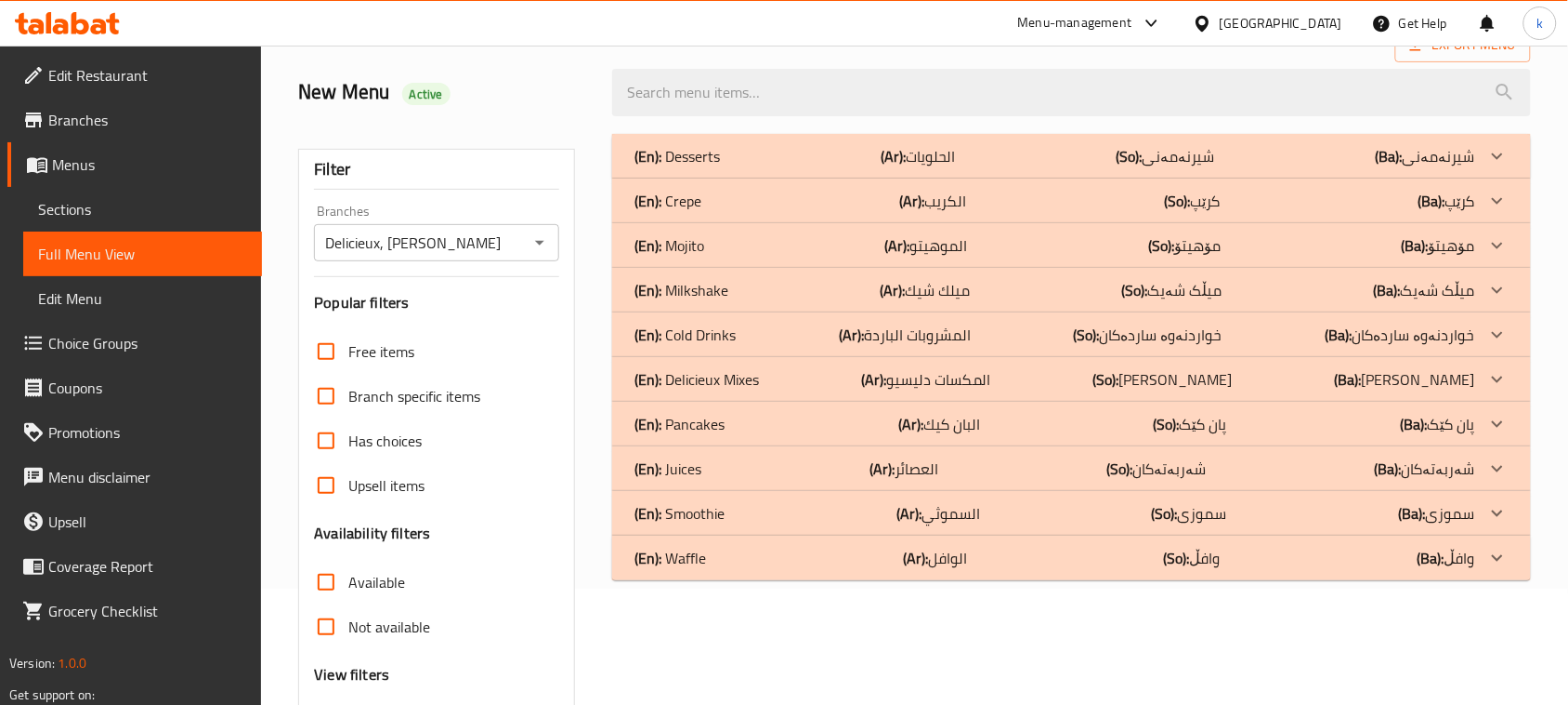
click at [726, 370] on p "(En): Delicieux Mixes" at bounding box center [697, 379] width 124 height 23
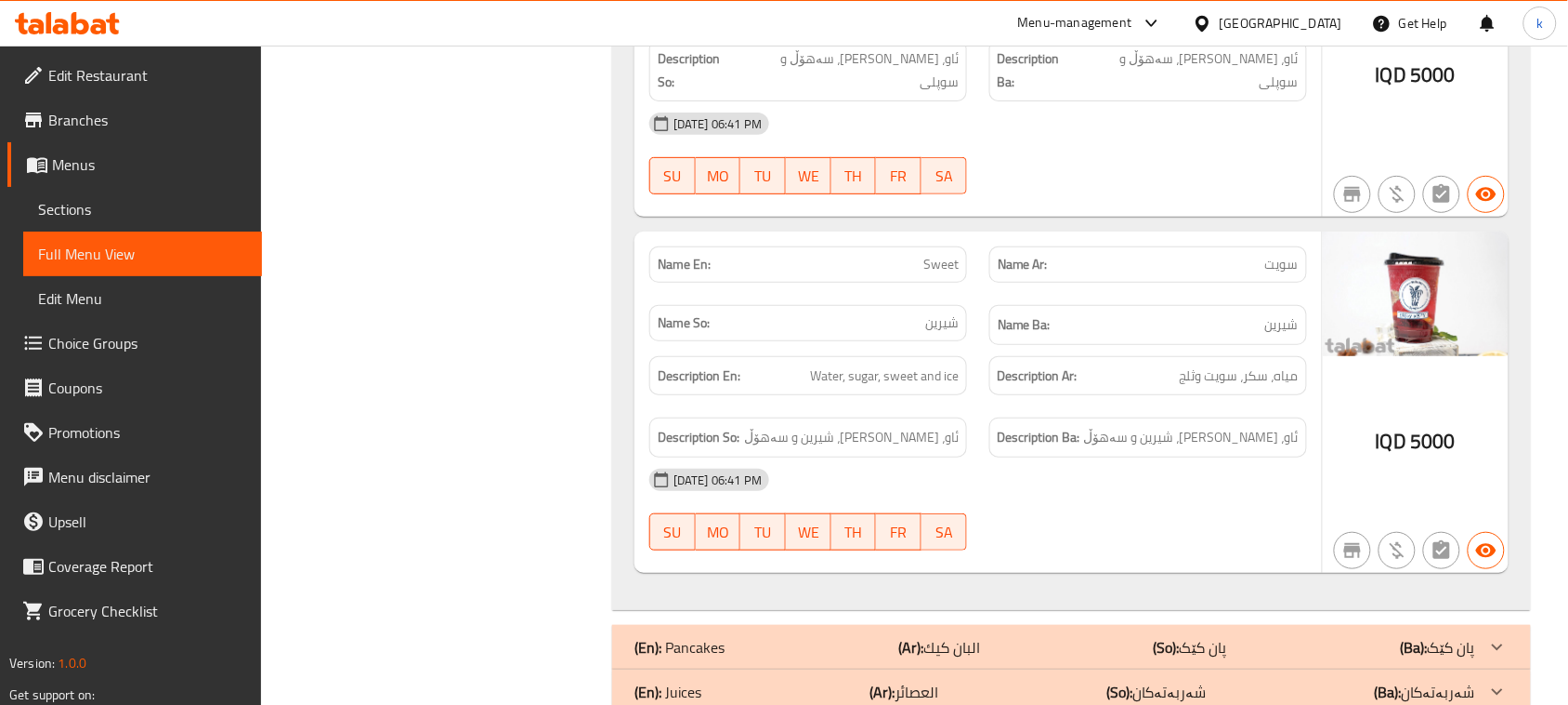
scroll to position [2245, 0]
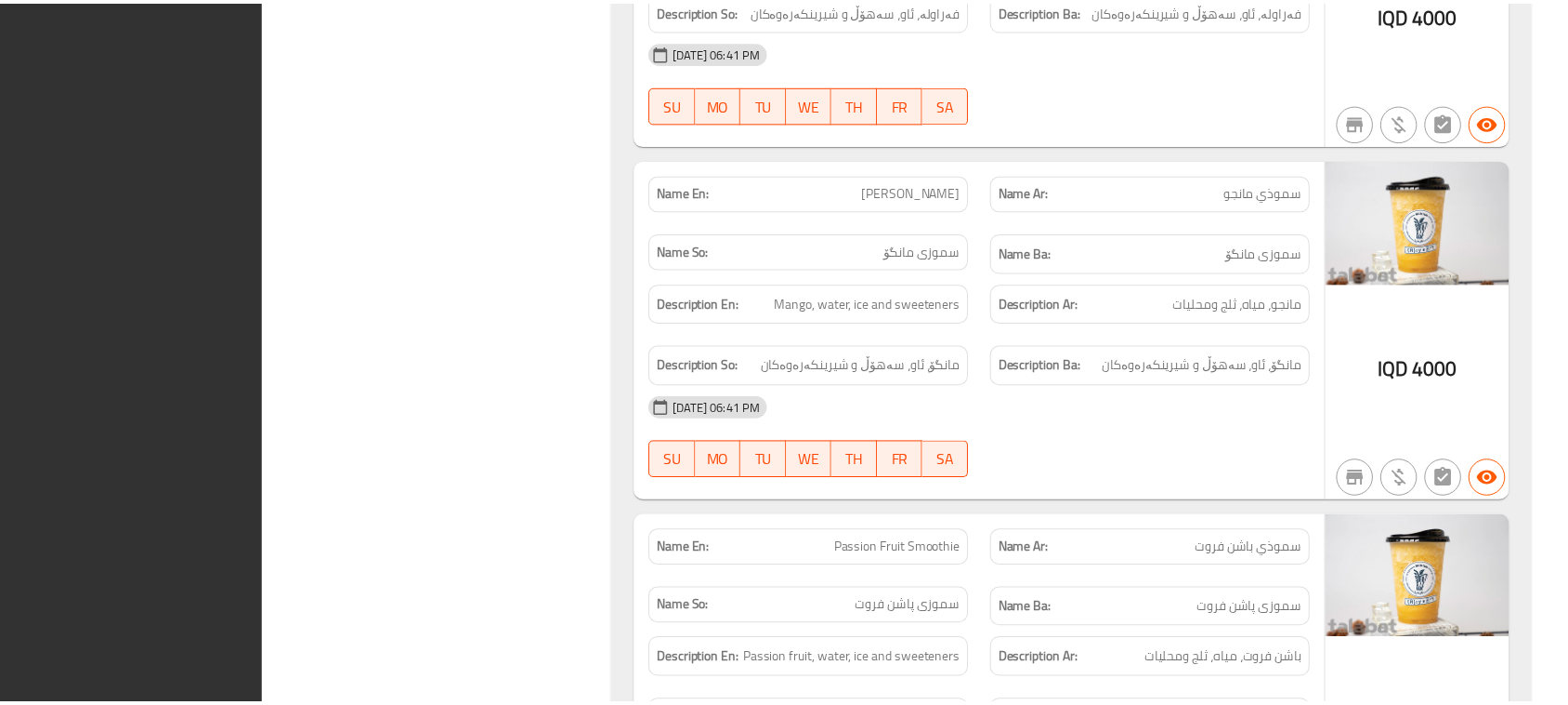
scroll to position [4820, 0]
